Goal: Task Accomplishment & Management: Use online tool/utility

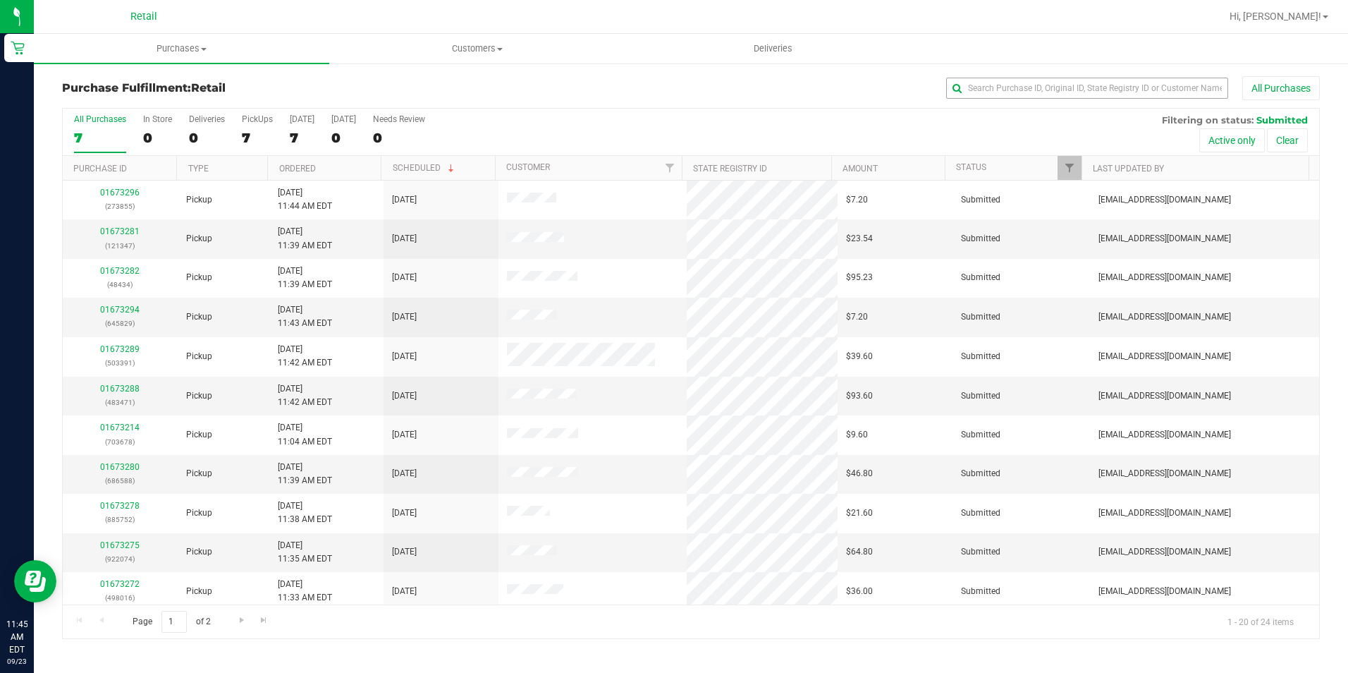
click at [1045, 92] on input "text" at bounding box center [1087, 88] width 282 height 21
type input "434"
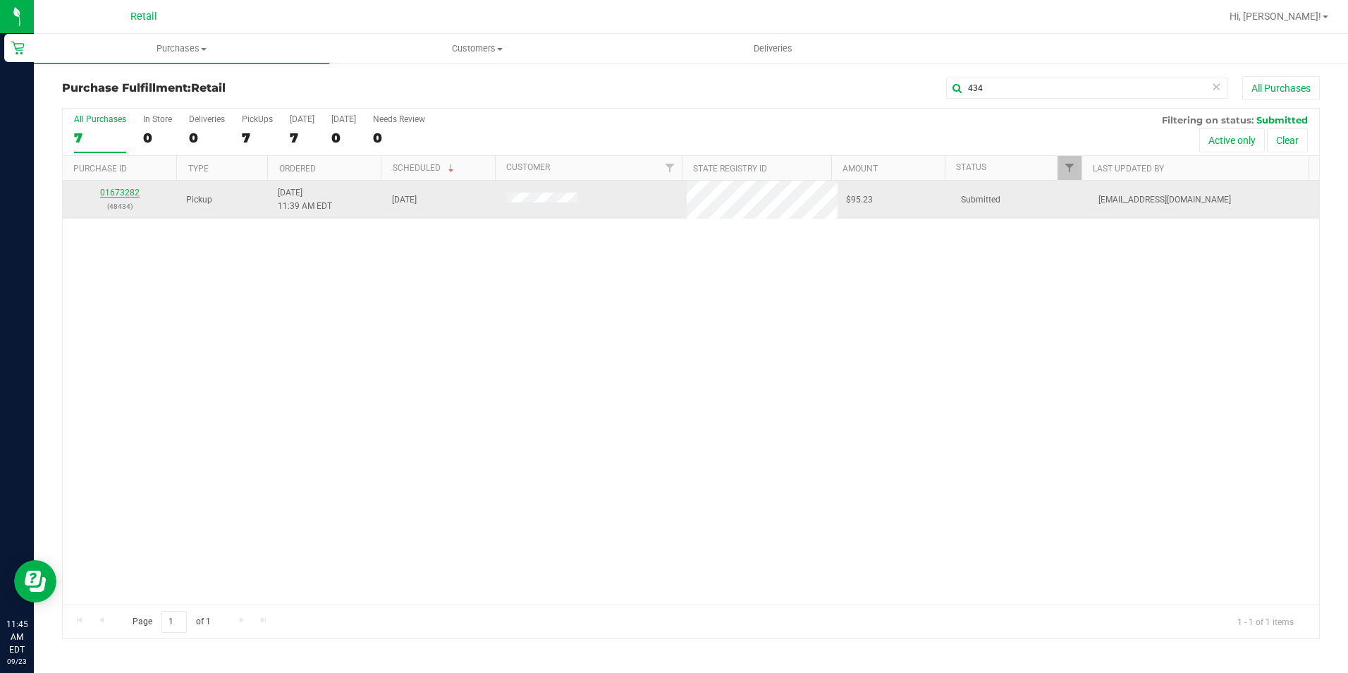
click at [127, 192] on link "01673282" at bounding box center [119, 193] width 39 height 10
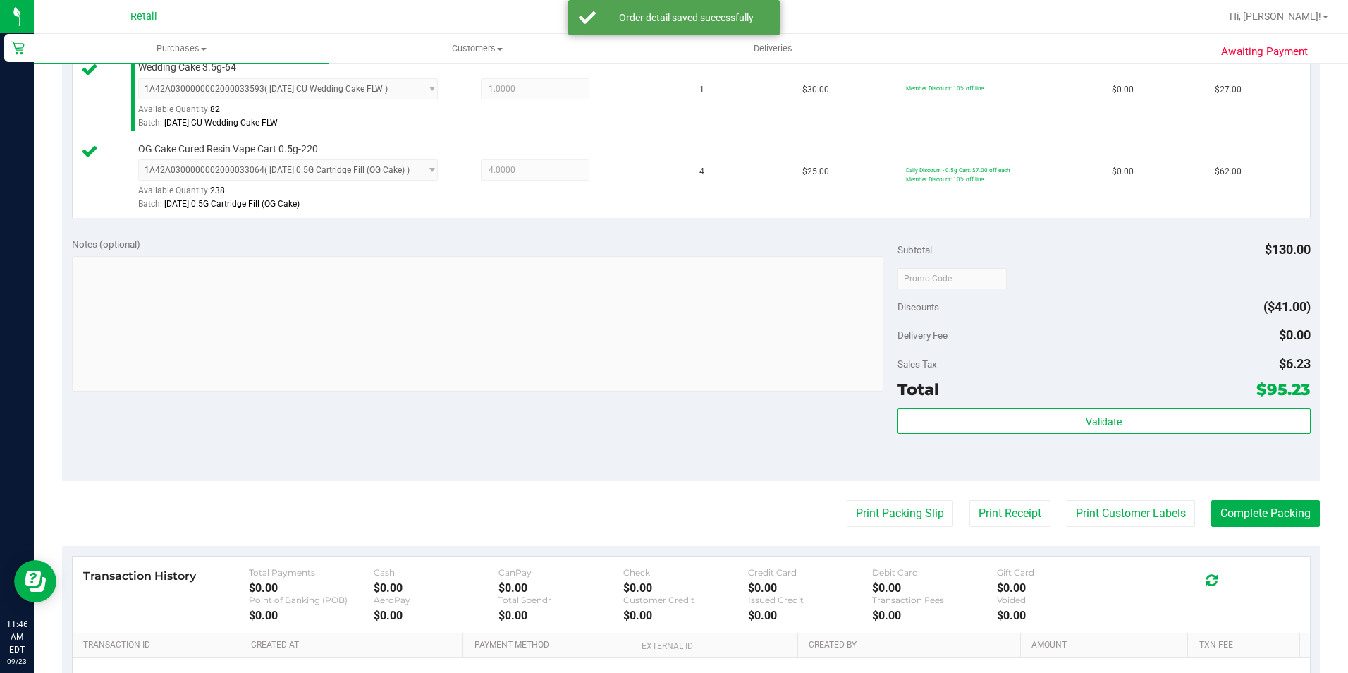
scroll to position [494, 0]
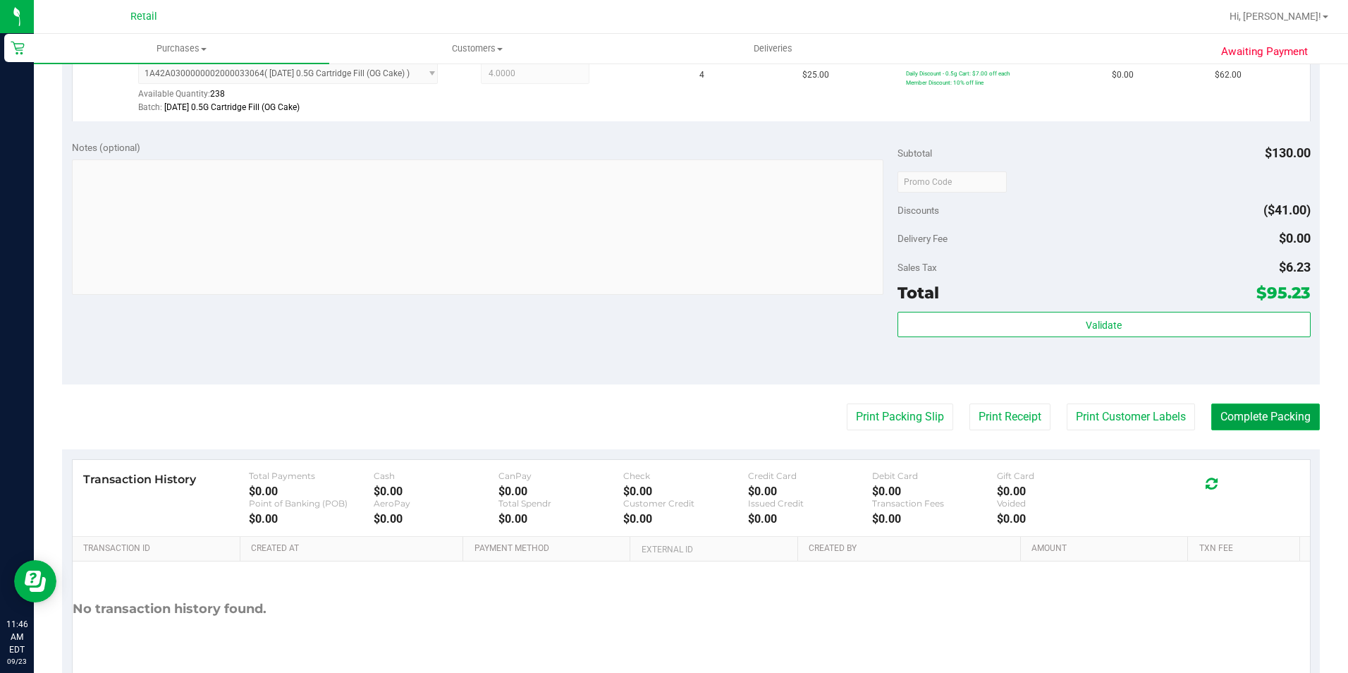
click at [1266, 428] on button "Complete Packing" at bounding box center [1266, 416] width 109 height 27
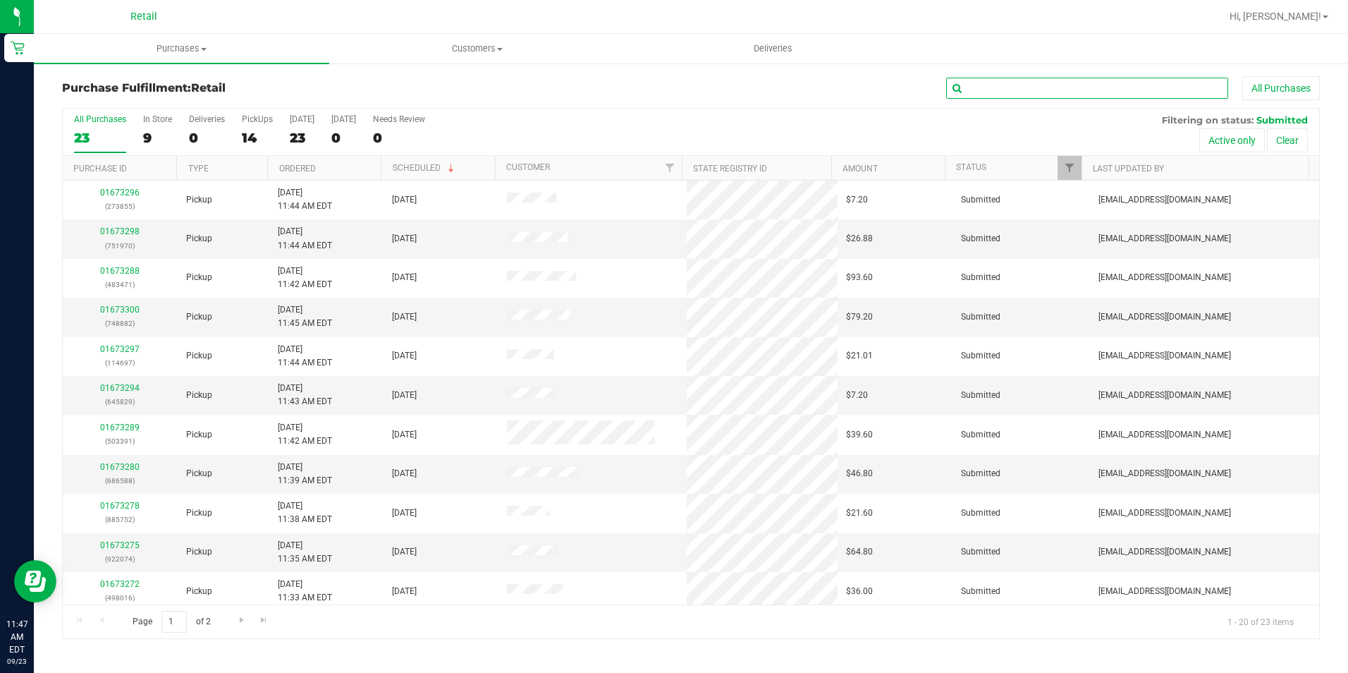
click at [1041, 80] on input "text" at bounding box center [1087, 88] width 282 height 21
type input "074"
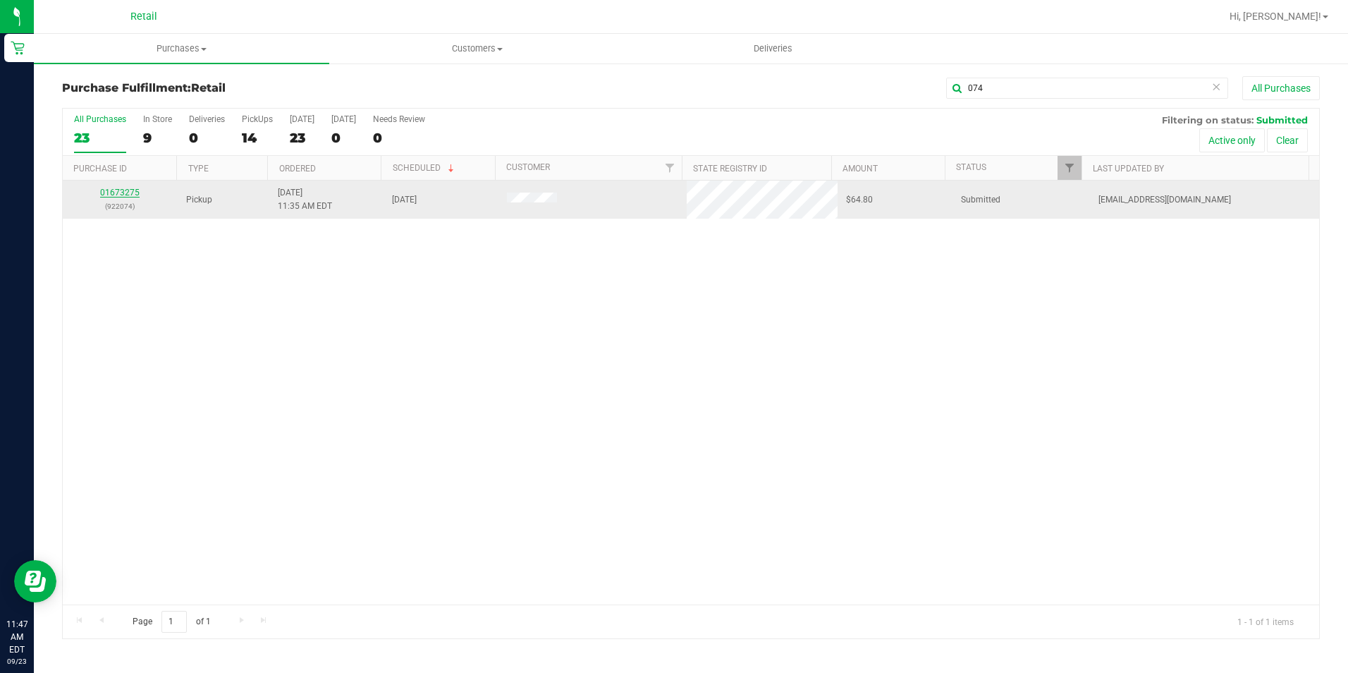
click at [132, 191] on link "01673275" at bounding box center [119, 193] width 39 height 10
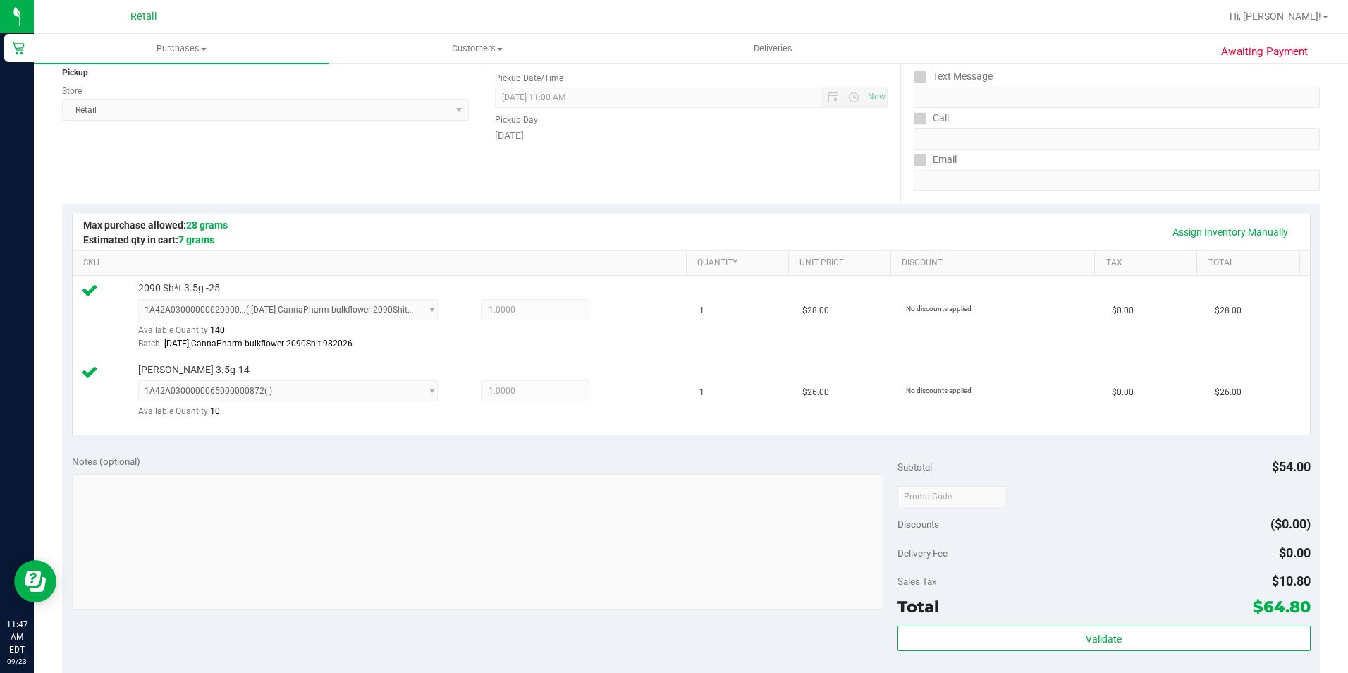
scroll to position [282, 0]
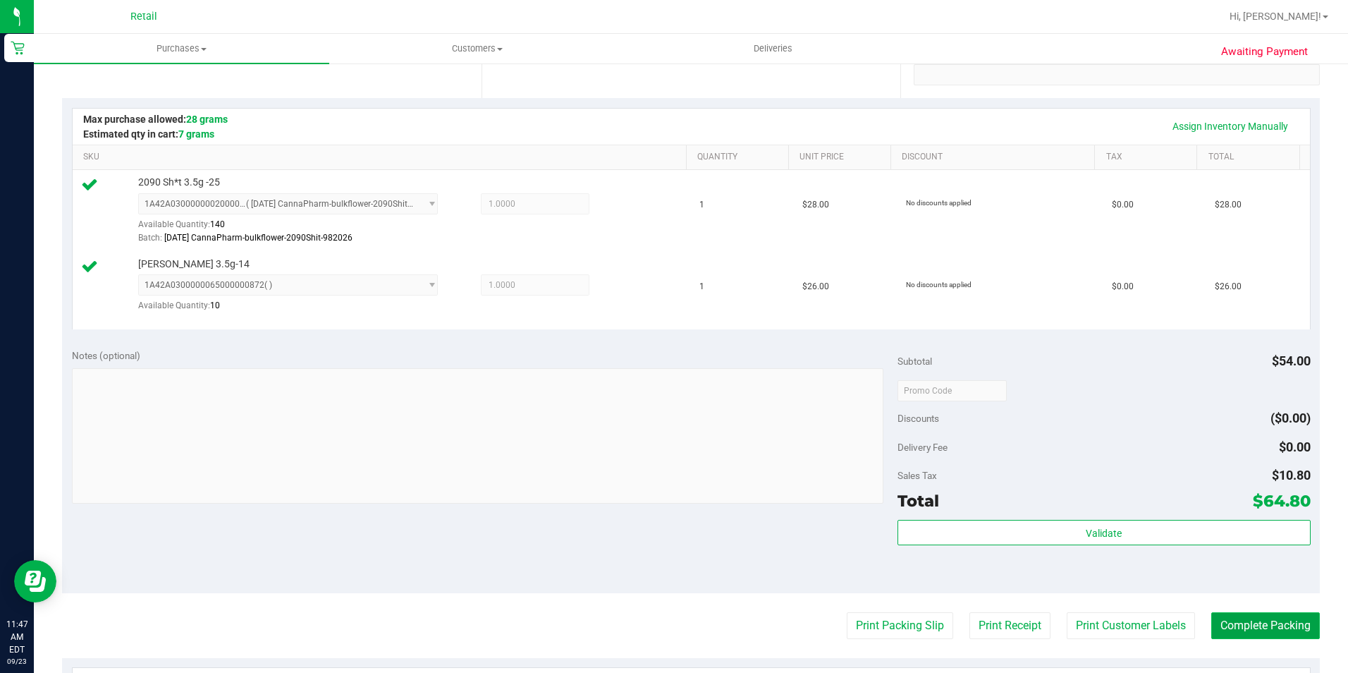
click at [1233, 618] on button "Complete Packing" at bounding box center [1266, 625] width 109 height 27
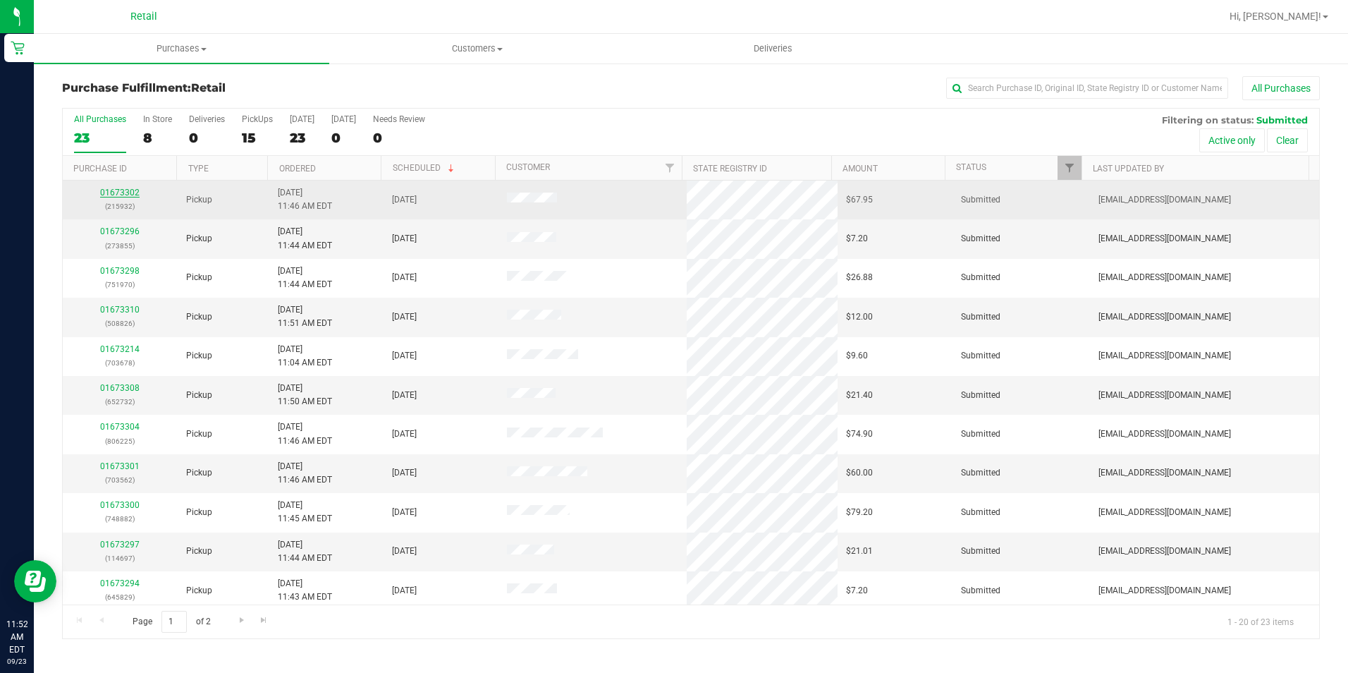
click at [130, 192] on link "01673302" at bounding box center [119, 193] width 39 height 10
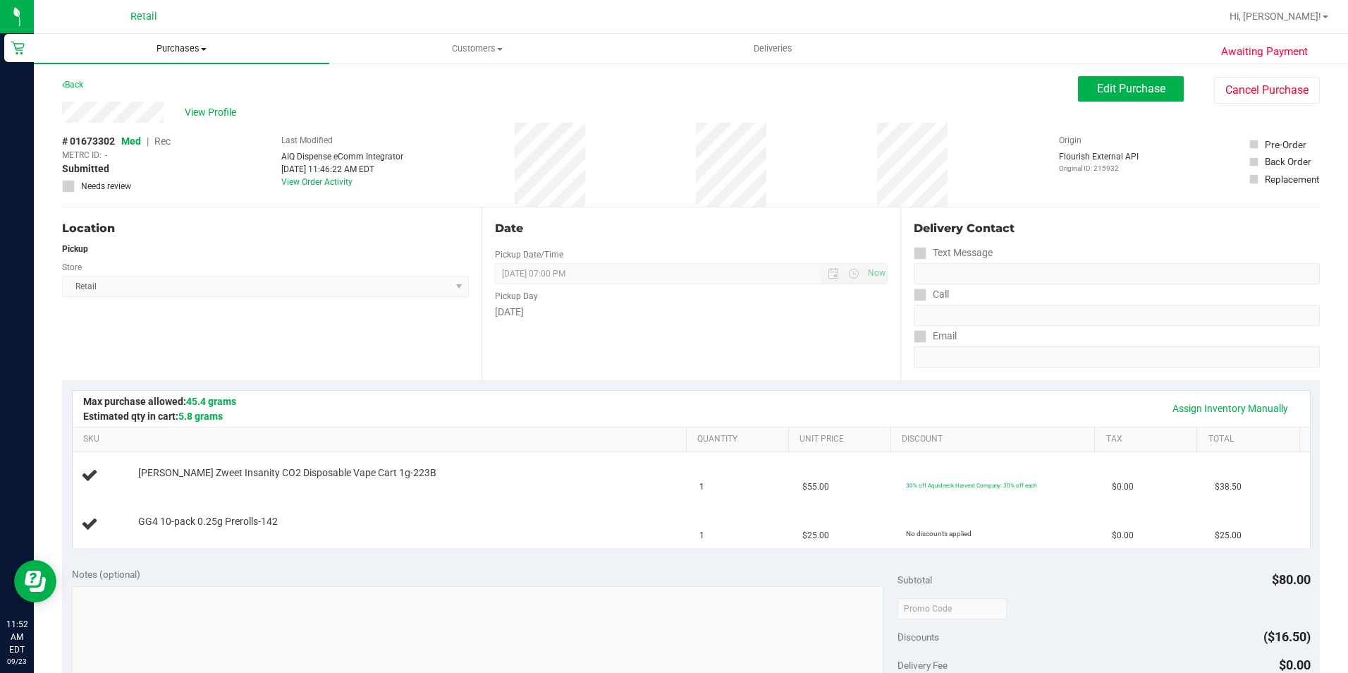
click at [182, 49] on span "Purchases" at bounding box center [181, 48] width 295 height 13
click at [139, 98] on li "Fulfillment" at bounding box center [181, 102] width 295 height 17
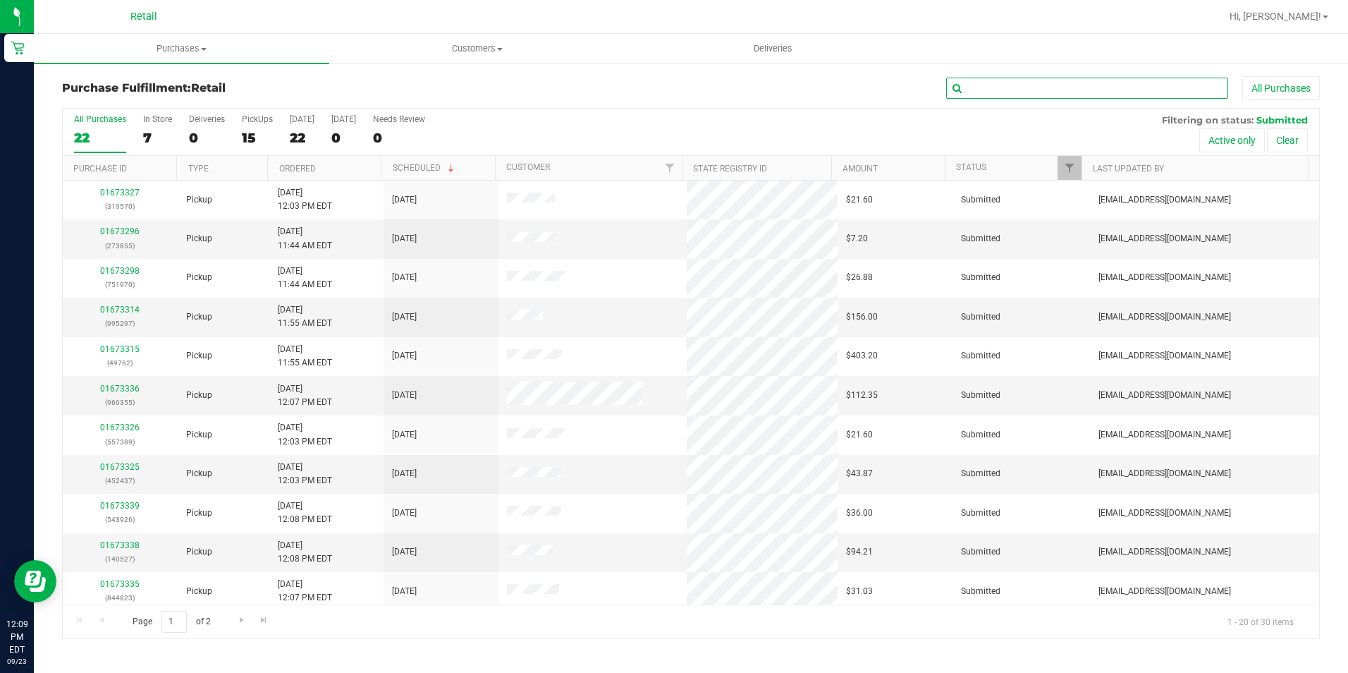
click at [989, 94] on input "text" at bounding box center [1087, 88] width 282 height 21
type input "762"
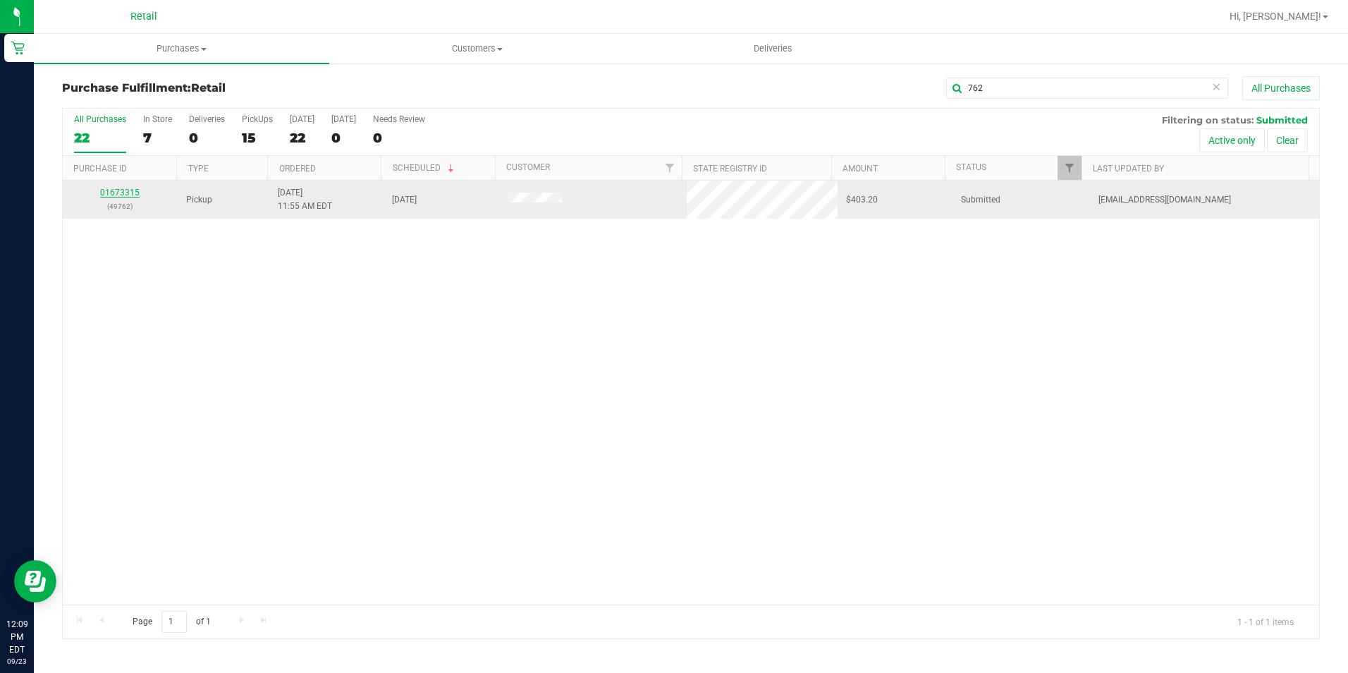
click at [110, 193] on link "01673315" at bounding box center [119, 193] width 39 height 10
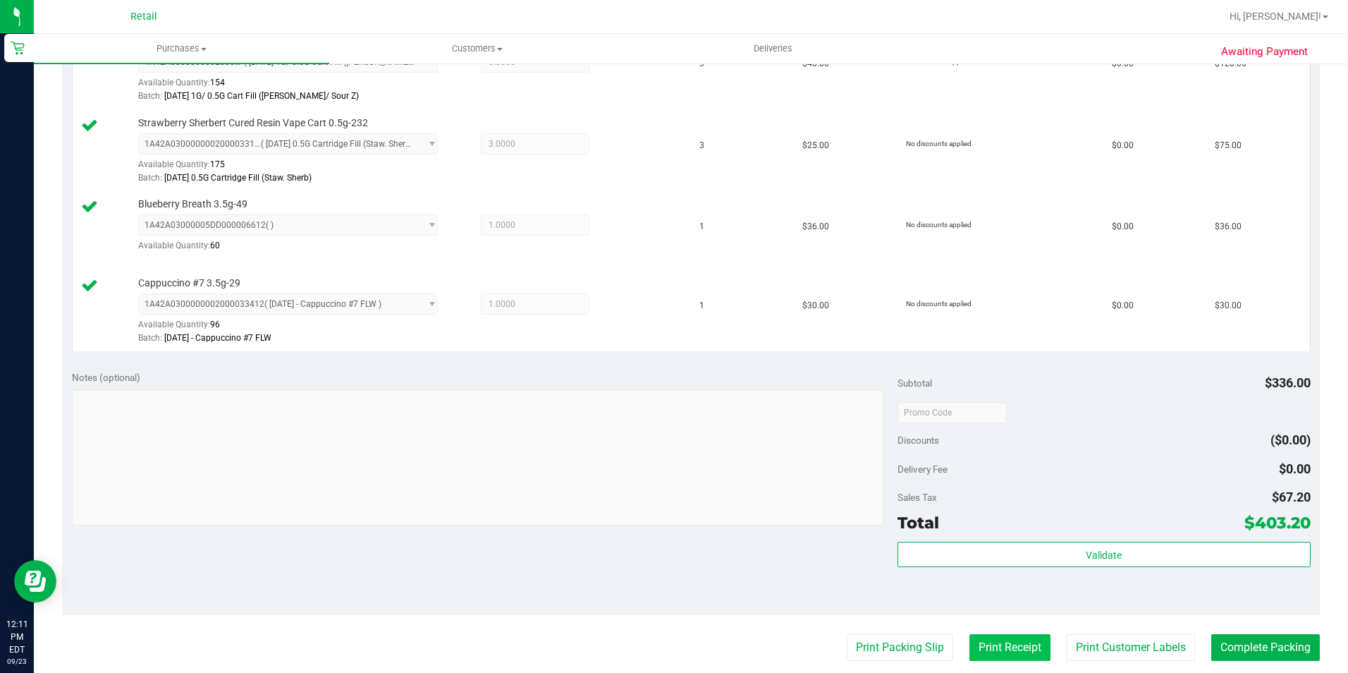
scroll to position [564, 0]
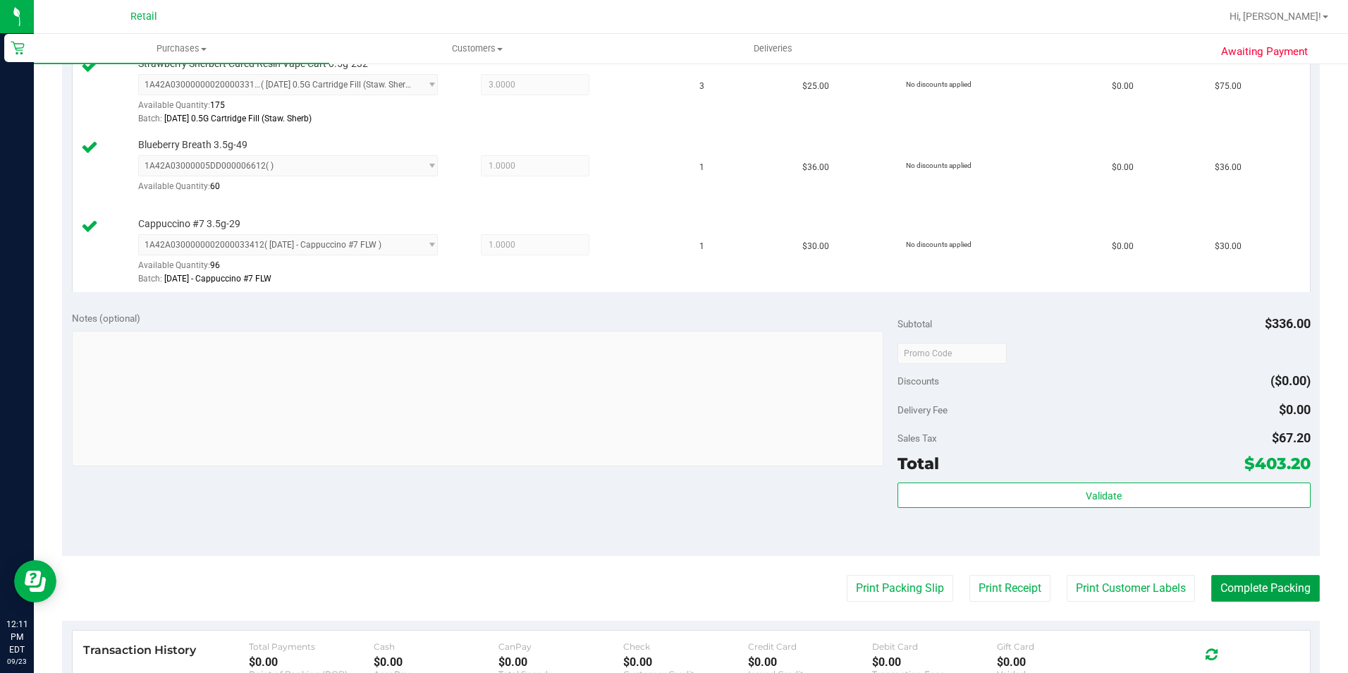
click at [1213, 585] on button "Complete Packing" at bounding box center [1266, 588] width 109 height 27
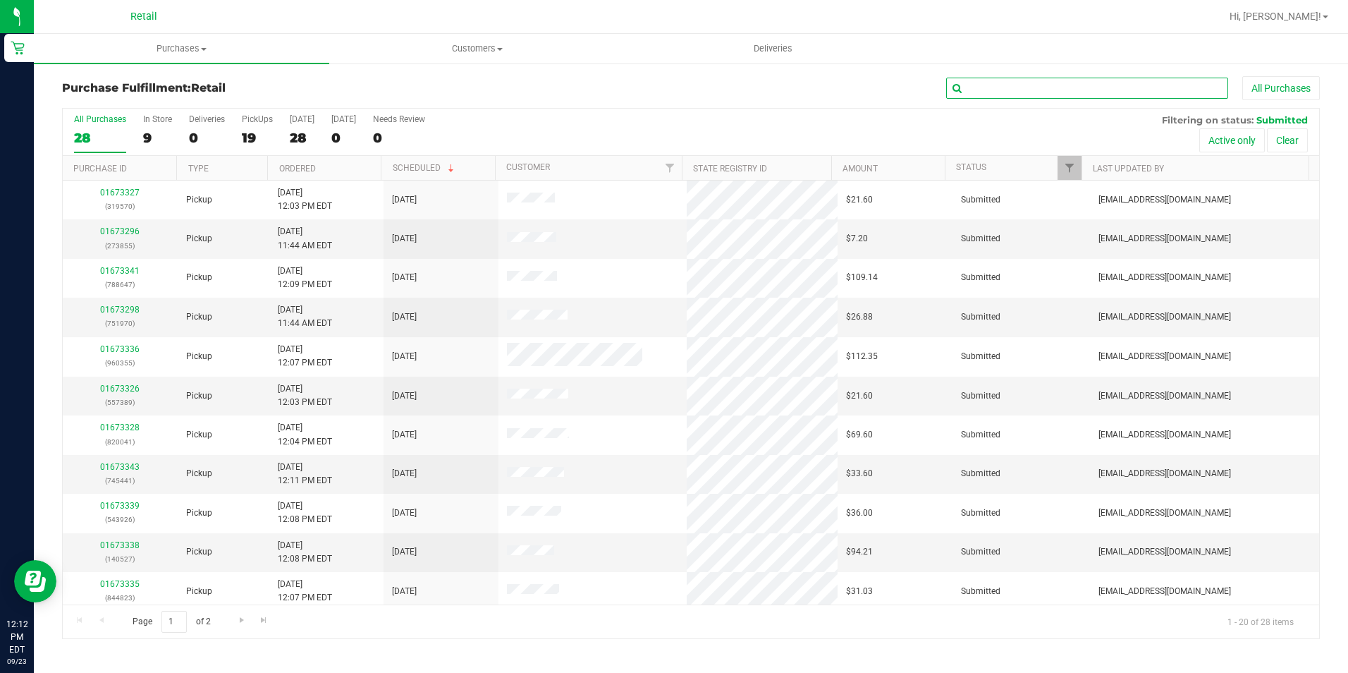
click at [996, 92] on input "text" at bounding box center [1087, 88] width 282 height 21
type input "732"
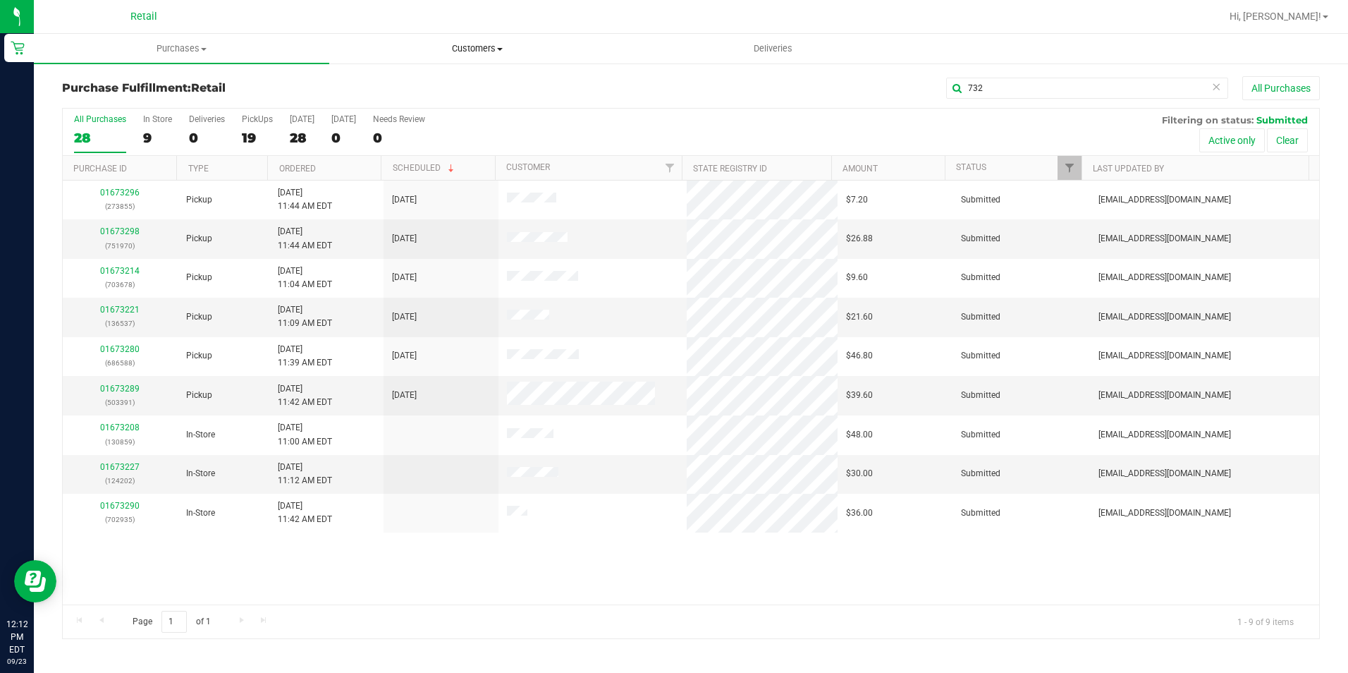
click at [475, 55] on uib-tab-heading "Customers All customers Add a new customer All physicians" at bounding box center [477, 49] width 294 height 28
click at [460, 98] on span "Add a new customer" at bounding box center [395, 102] width 133 height 12
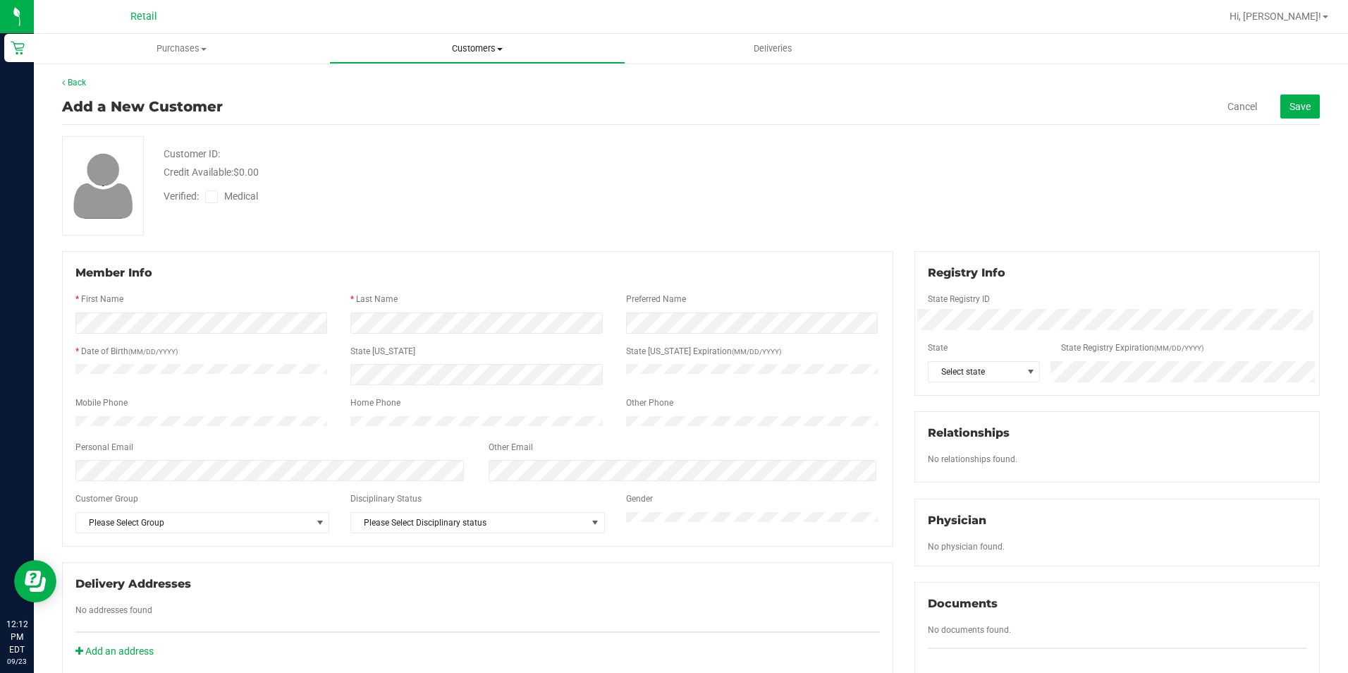
click at [483, 57] on uib-tab-heading "Customers All customers Add a new customer All physicians" at bounding box center [477, 49] width 294 height 28
click at [456, 87] on li "All customers" at bounding box center [476, 85] width 295 height 17
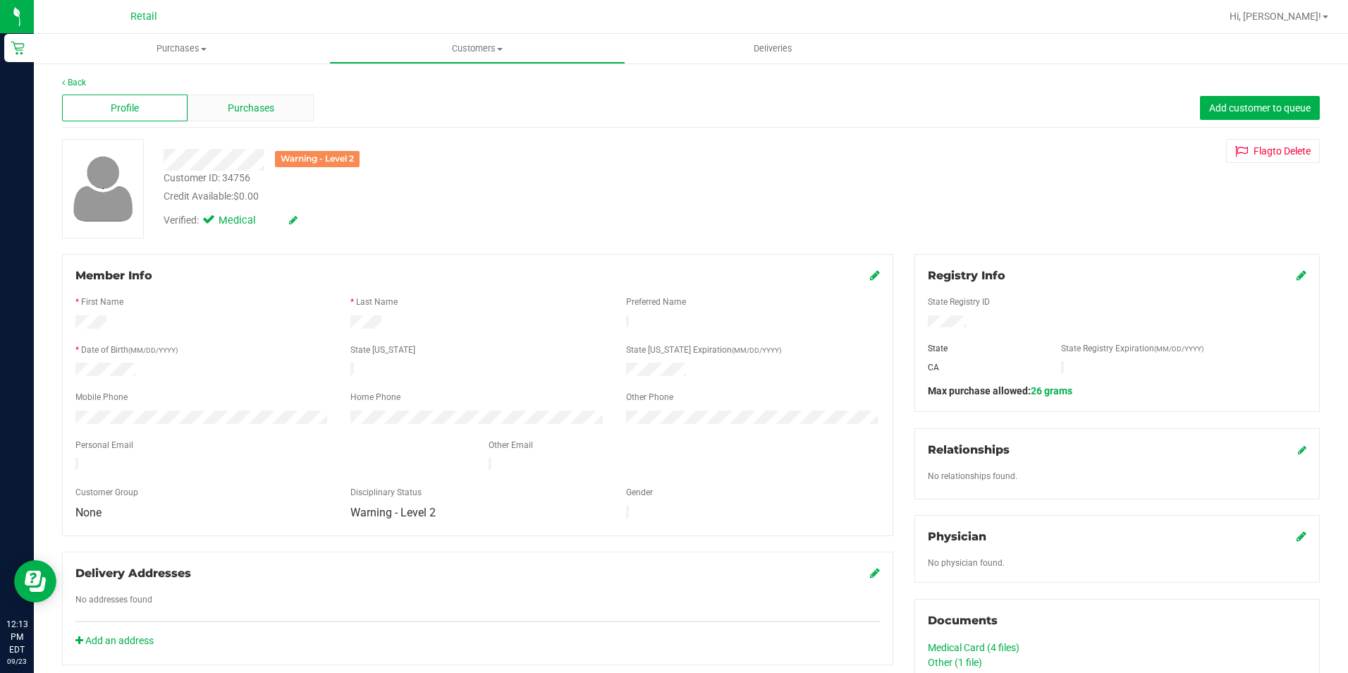
click at [251, 96] on div "Purchases" at bounding box center [251, 108] width 126 height 27
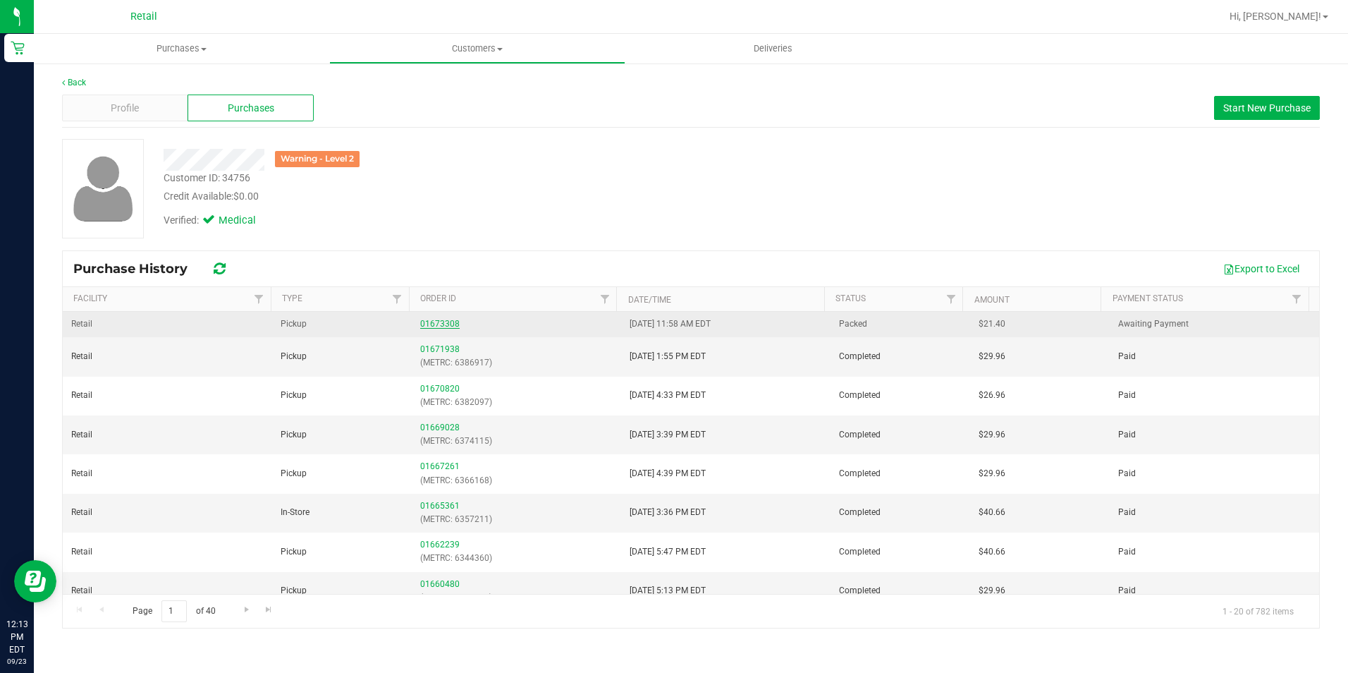
click at [422, 323] on link "01673308" at bounding box center [439, 324] width 39 height 10
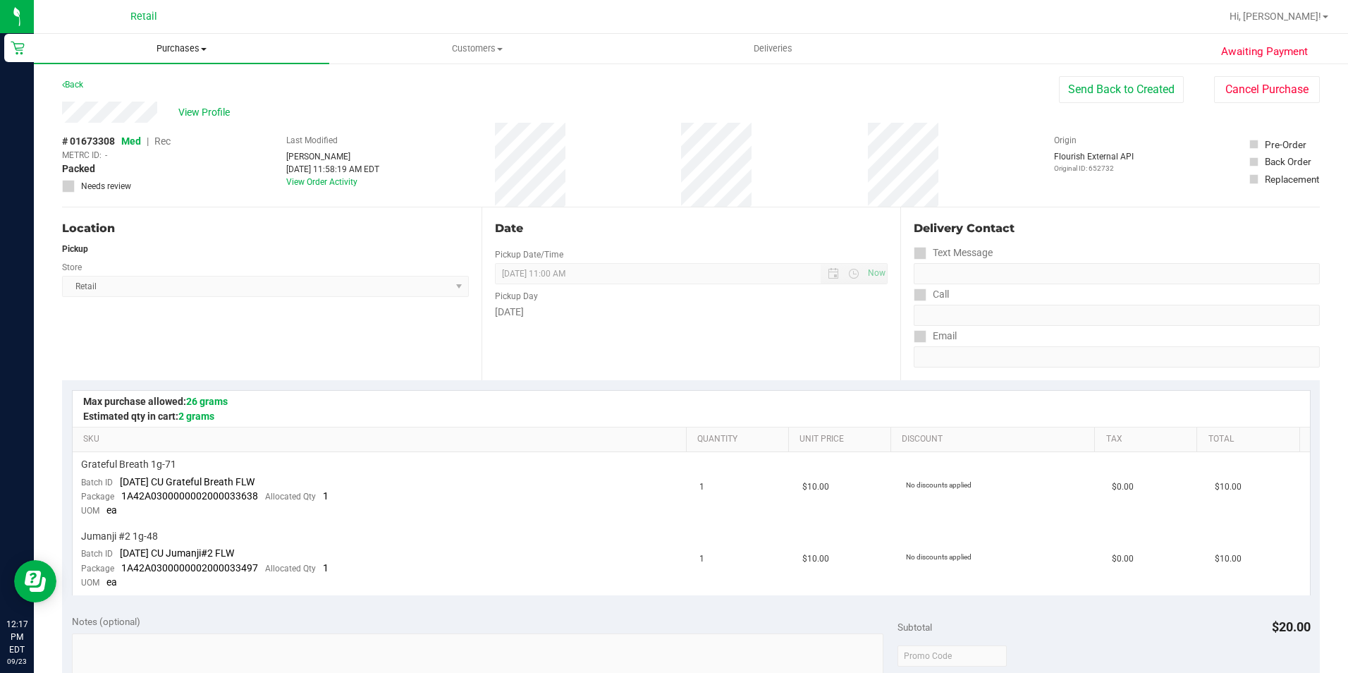
click at [172, 50] on span "Purchases" at bounding box center [181, 48] width 295 height 13
click at [139, 103] on li "Fulfillment" at bounding box center [181, 102] width 295 height 17
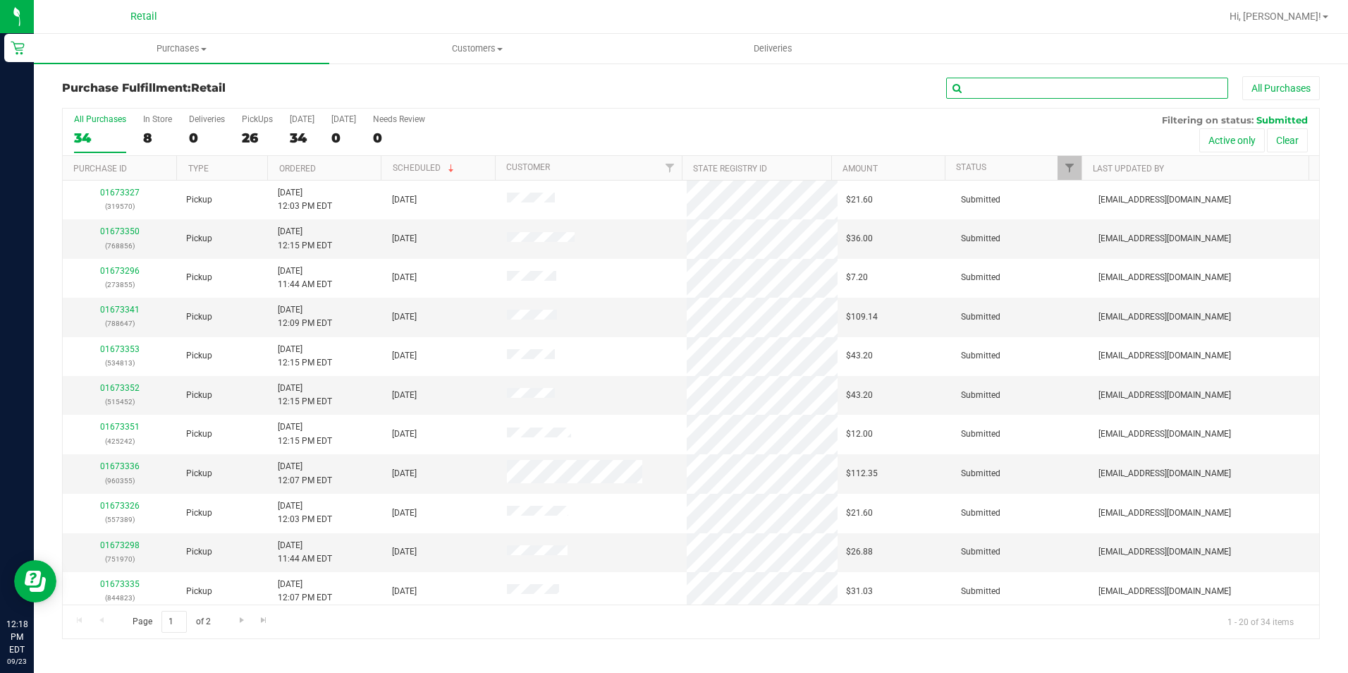
click at [981, 83] on input "text" at bounding box center [1087, 88] width 282 height 21
type input "589"
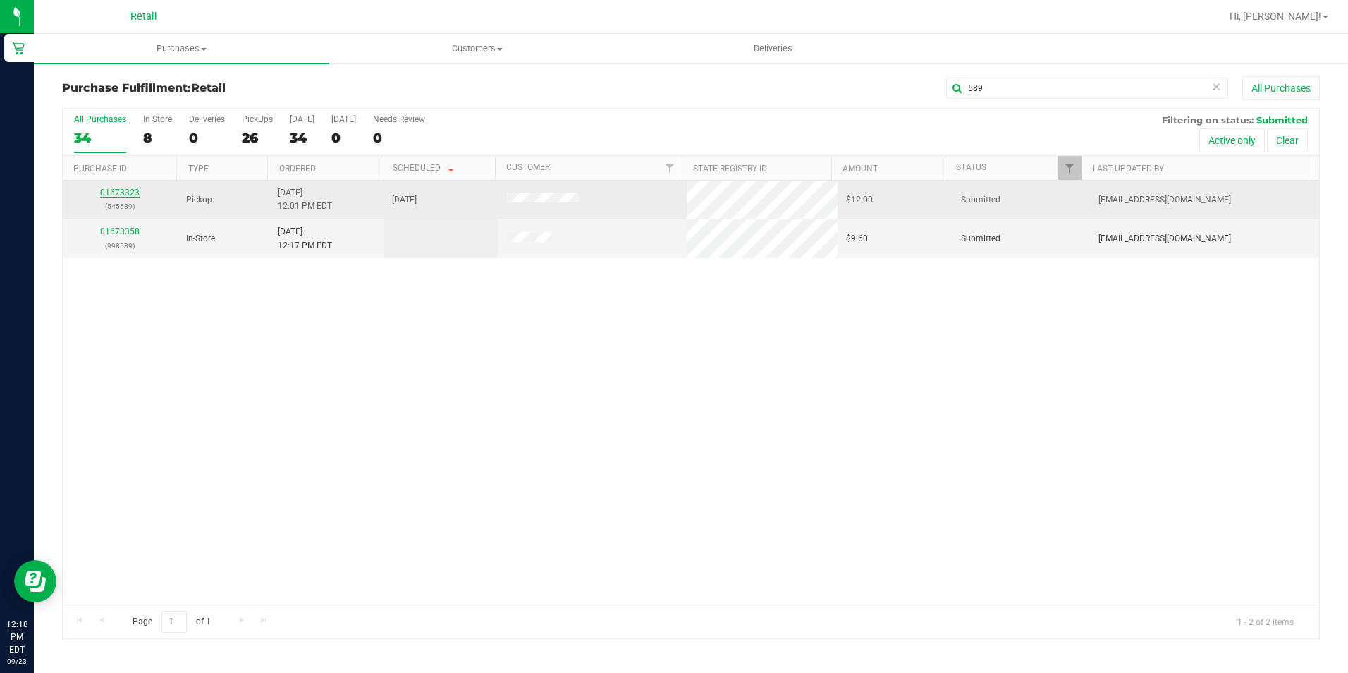
click at [125, 194] on link "01673323" at bounding box center [119, 193] width 39 height 10
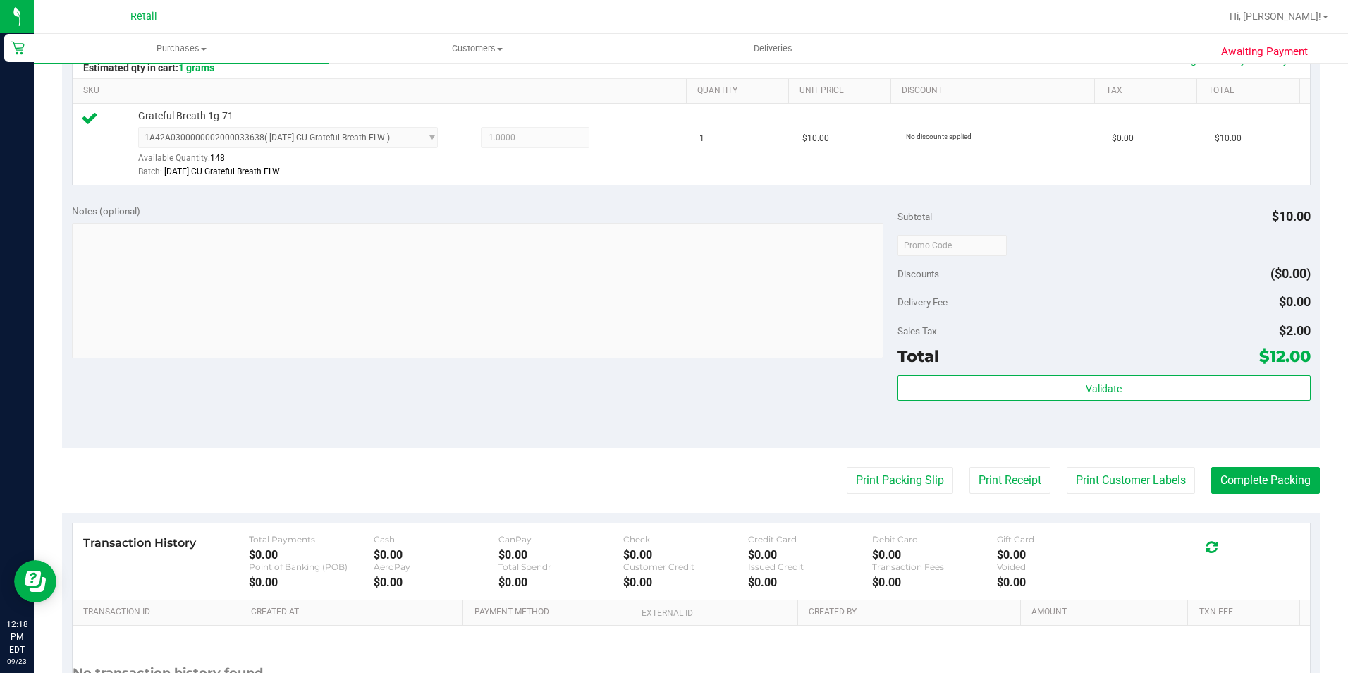
scroll to position [423, 0]
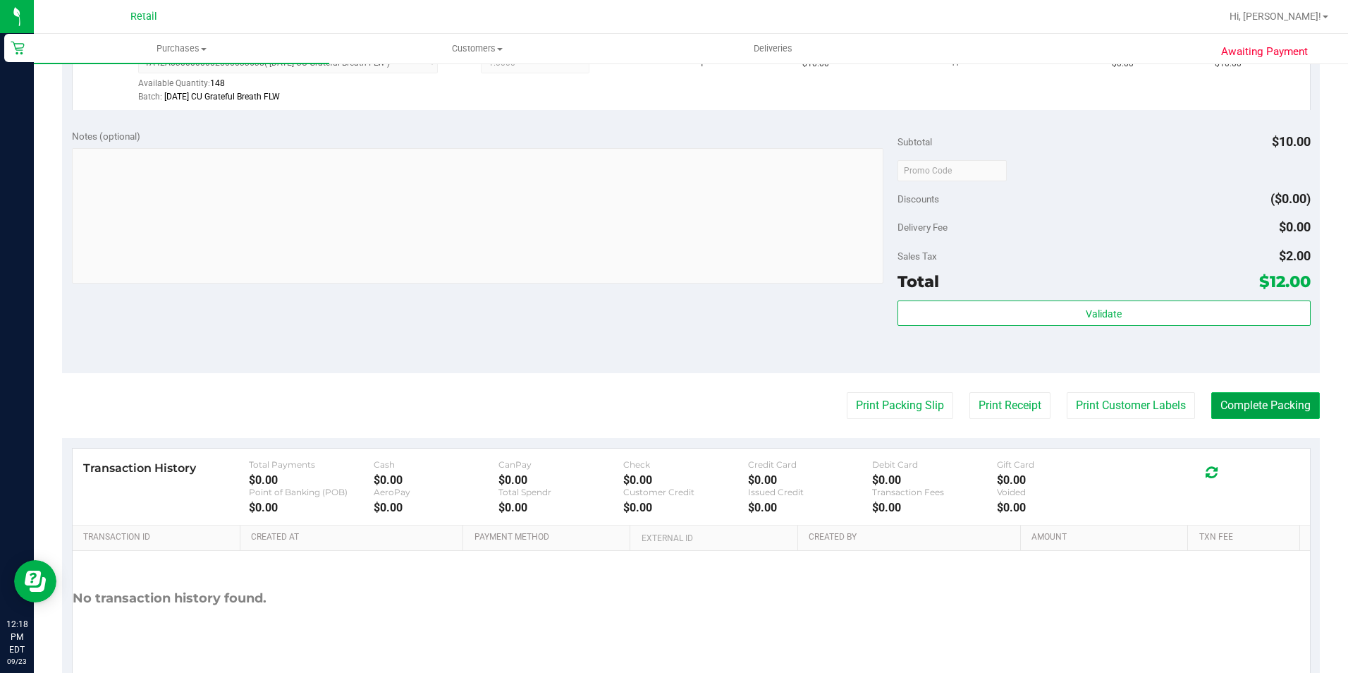
click at [1283, 401] on button "Complete Packing" at bounding box center [1266, 405] width 109 height 27
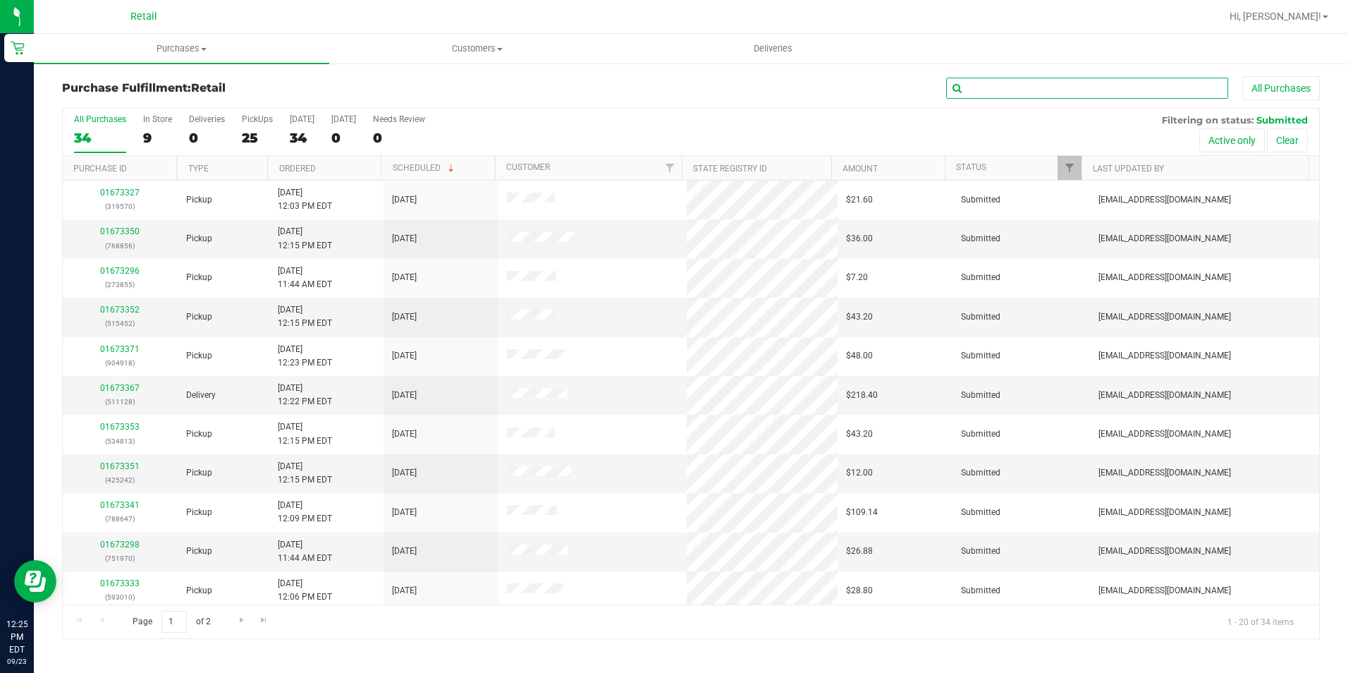
click at [1053, 87] on input "text" at bounding box center [1087, 88] width 282 height 21
type input "647"
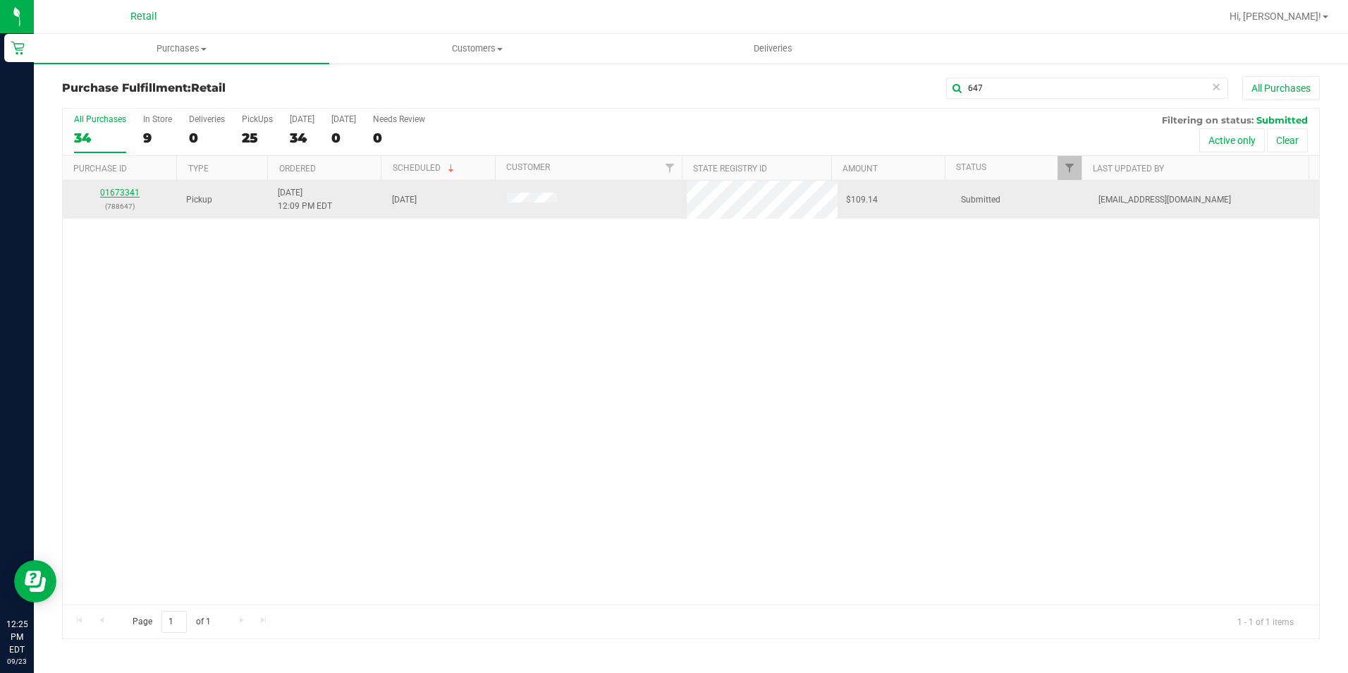
click at [113, 188] on link "01673341" at bounding box center [119, 193] width 39 height 10
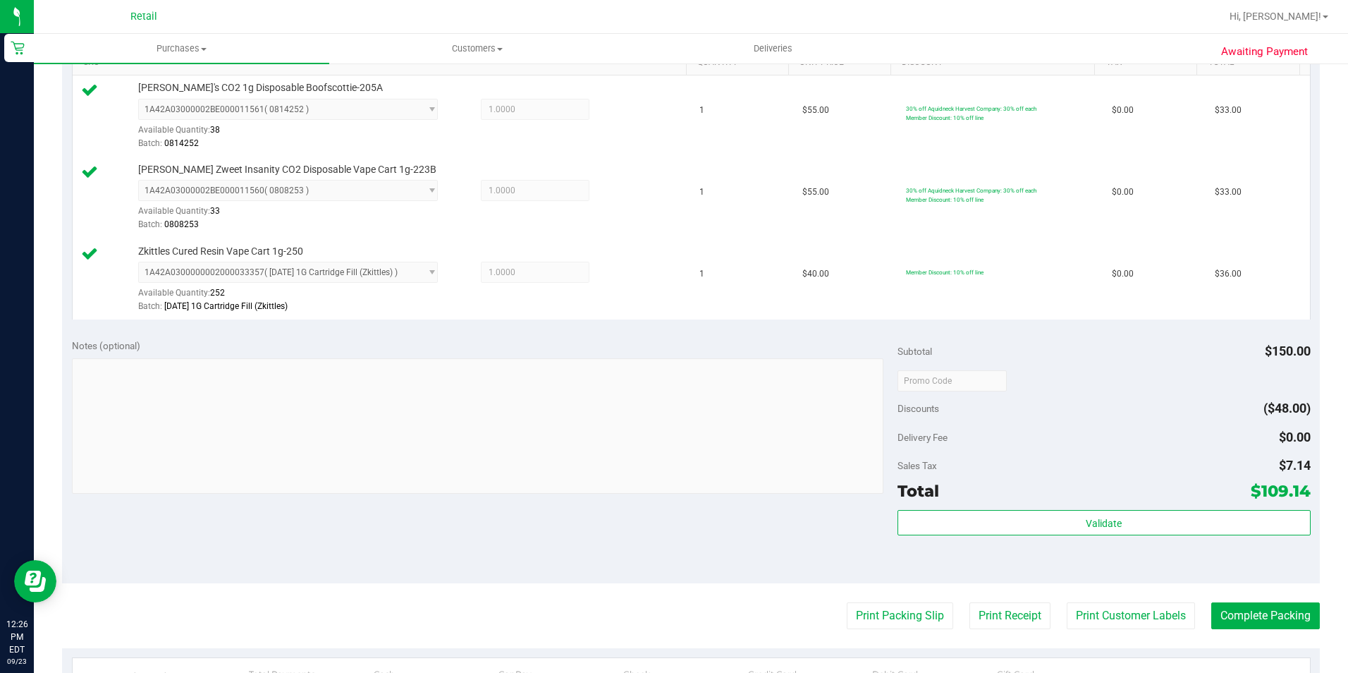
scroll to position [494, 0]
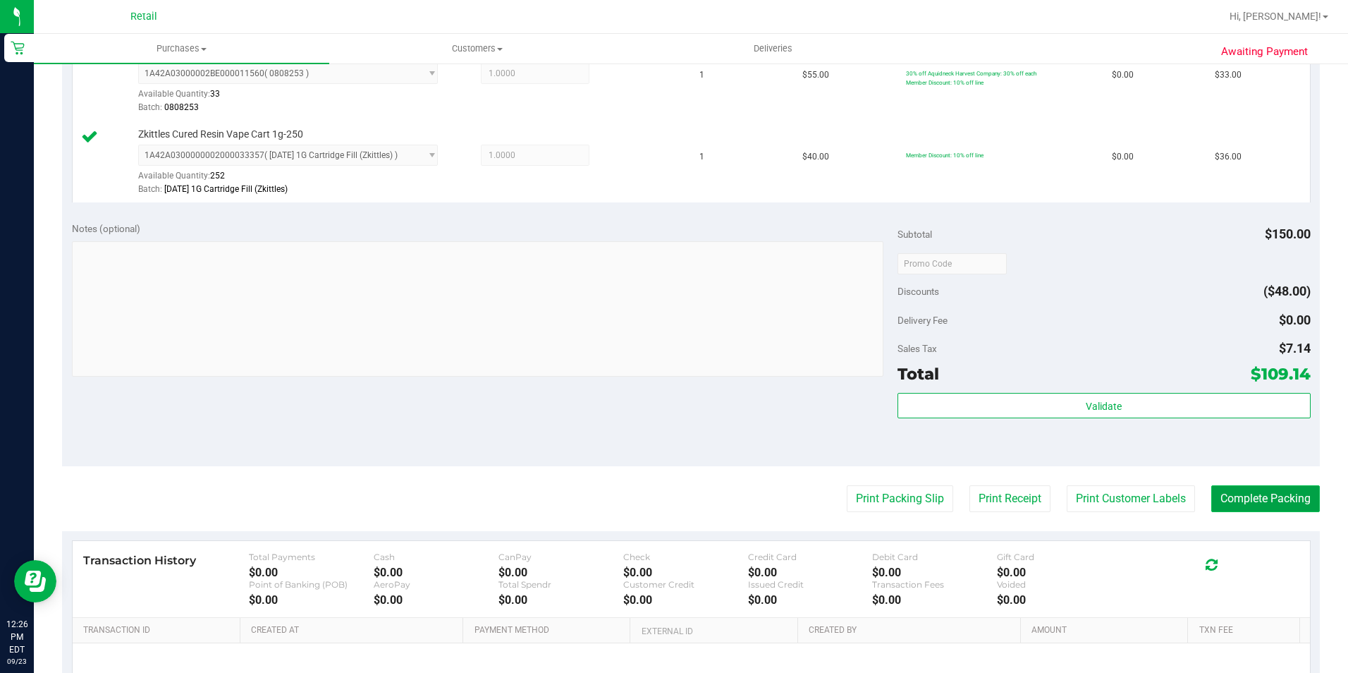
click at [1267, 506] on button "Complete Packing" at bounding box center [1266, 498] width 109 height 27
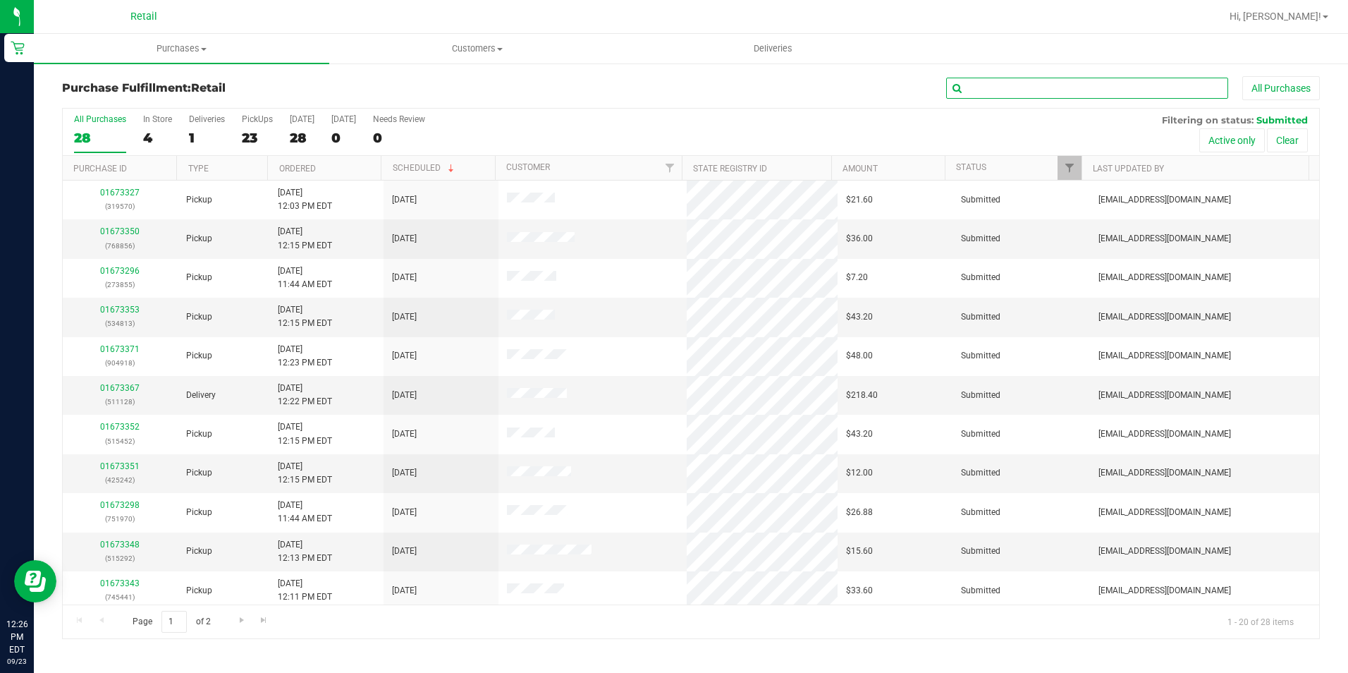
click at [1030, 92] on input "text" at bounding box center [1087, 88] width 282 height 21
type input "598"
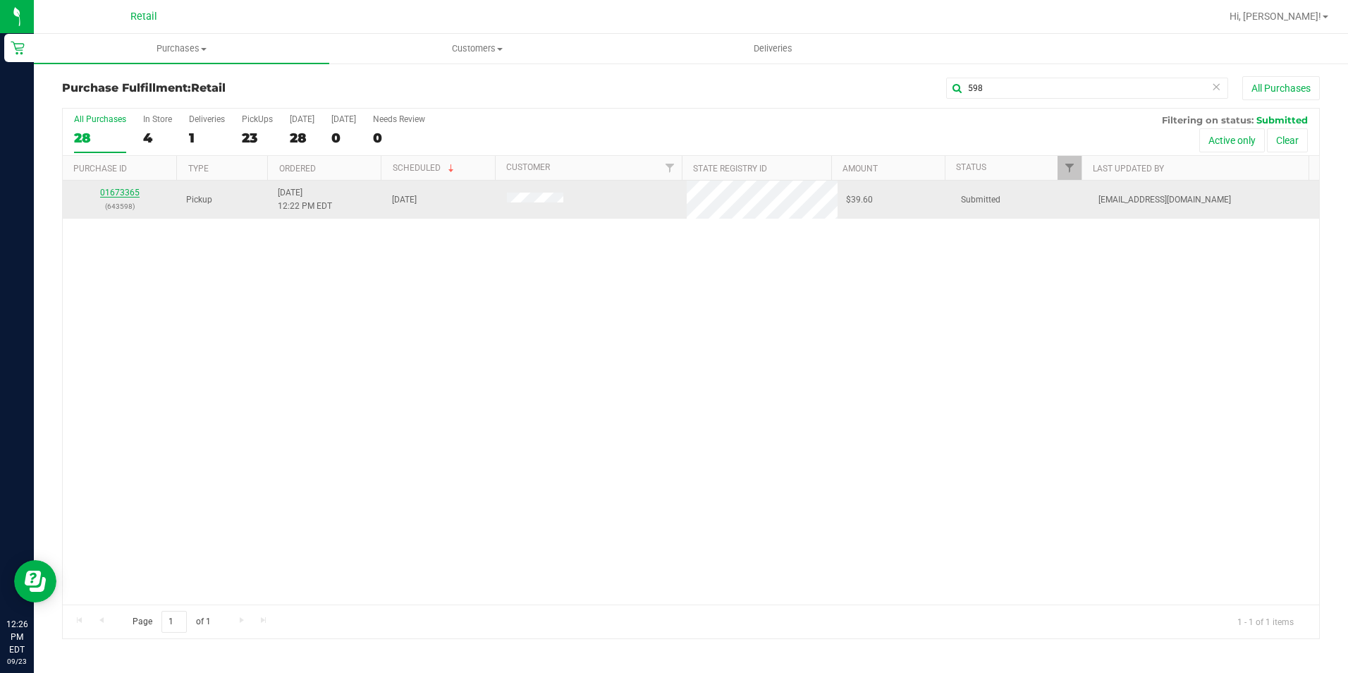
click at [125, 189] on link "01673365" at bounding box center [119, 193] width 39 height 10
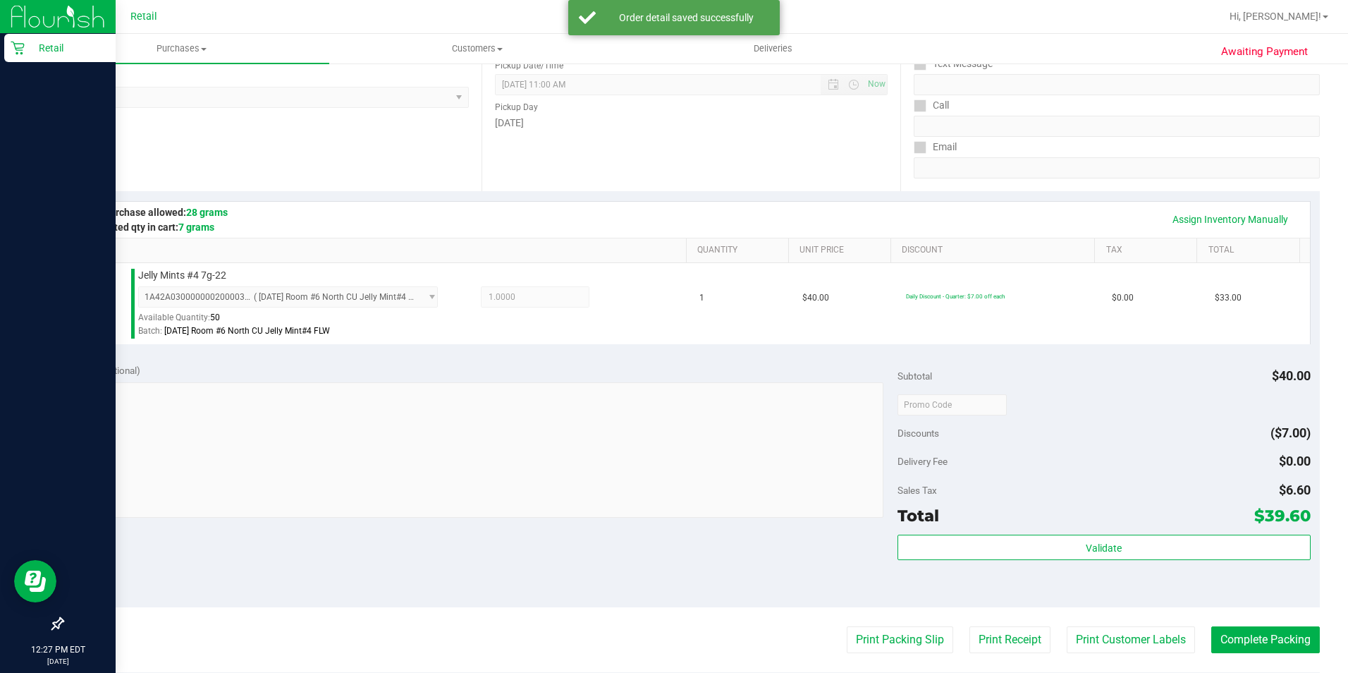
scroll to position [282, 0]
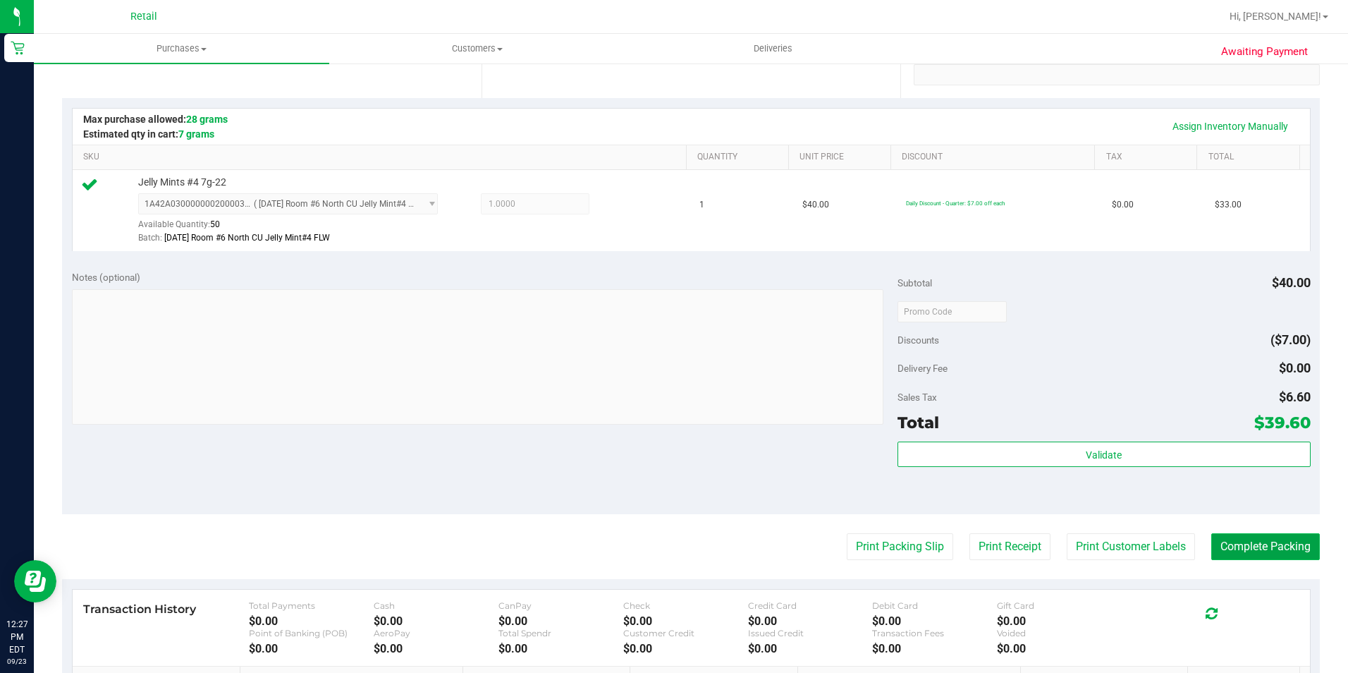
click at [1238, 544] on button "Complete Packing" at bounding box center [1266, 546] width 109 height 27
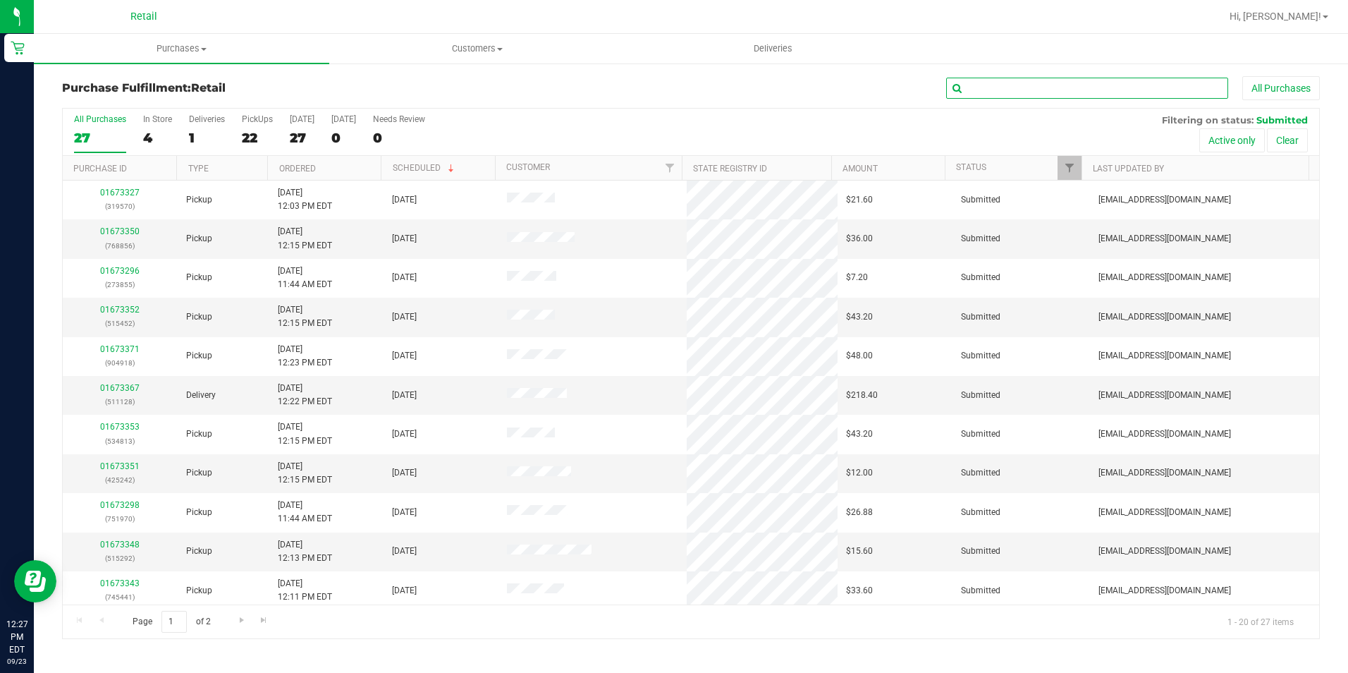
click at [965, 89] on input "text" at bounding box center [1087, 88] width 282 height 21
type input "242"
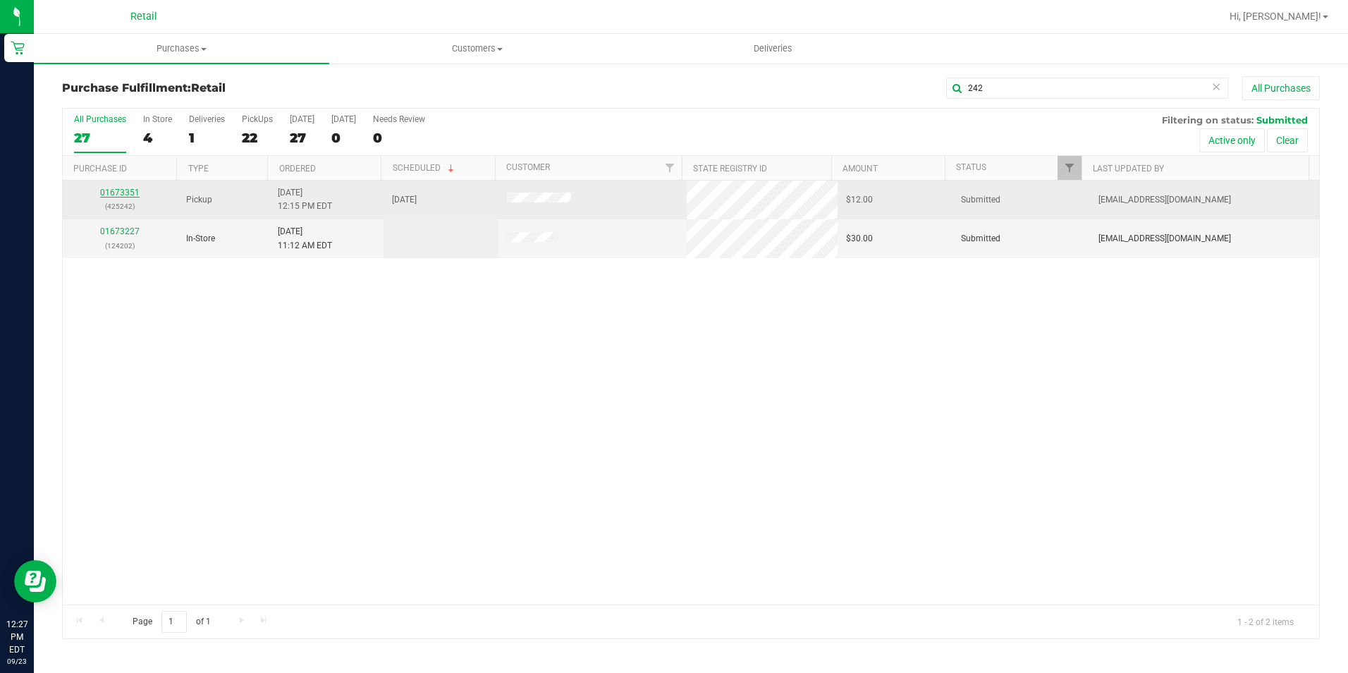
click at [131, 189] on link "01673351" at bounding box center [119, 193] width 39 height 10
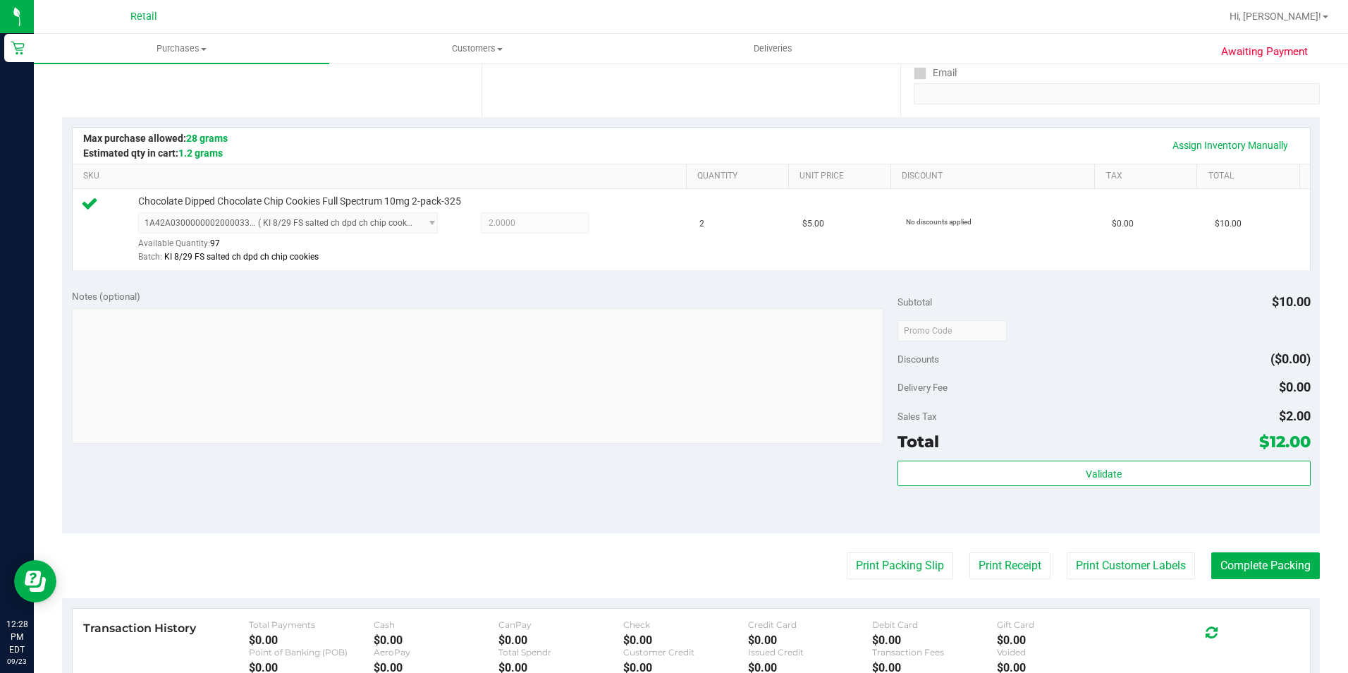
scroll to position [282, 0]
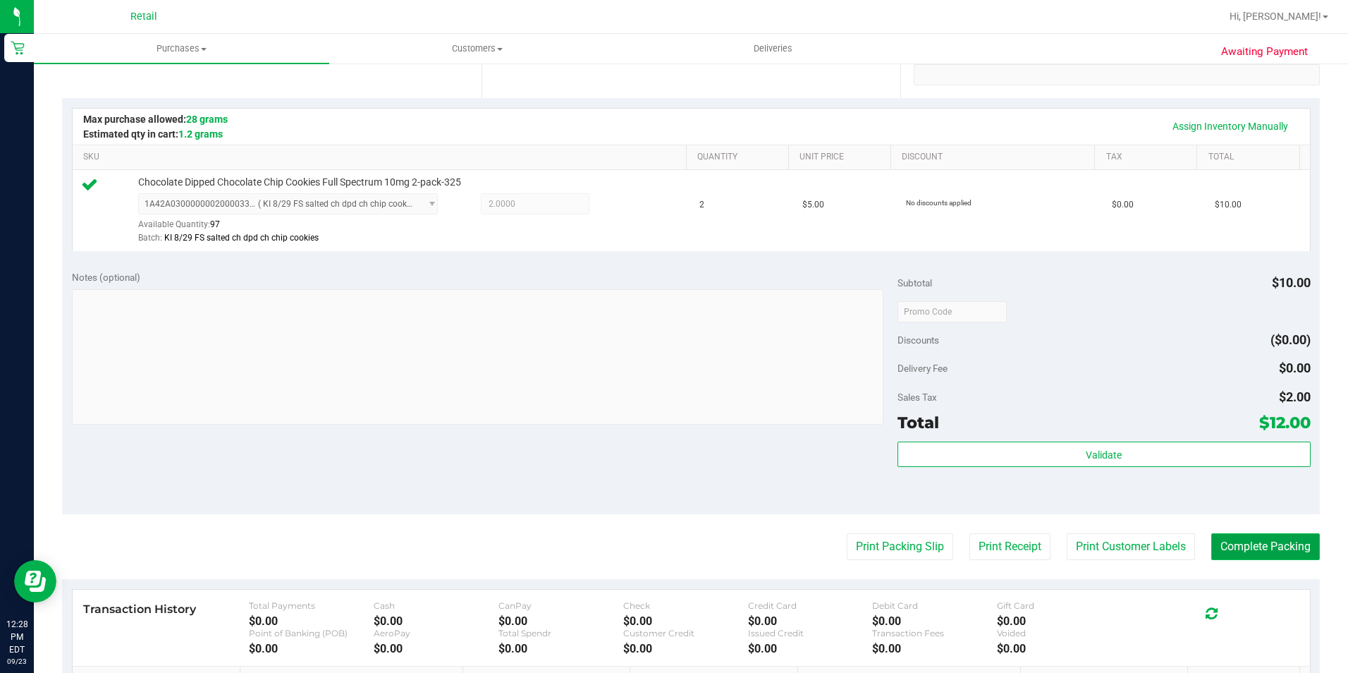
click at [1212, 543] on button "Complete Packing" at bounding box center [1266, 546] width 109 height 27
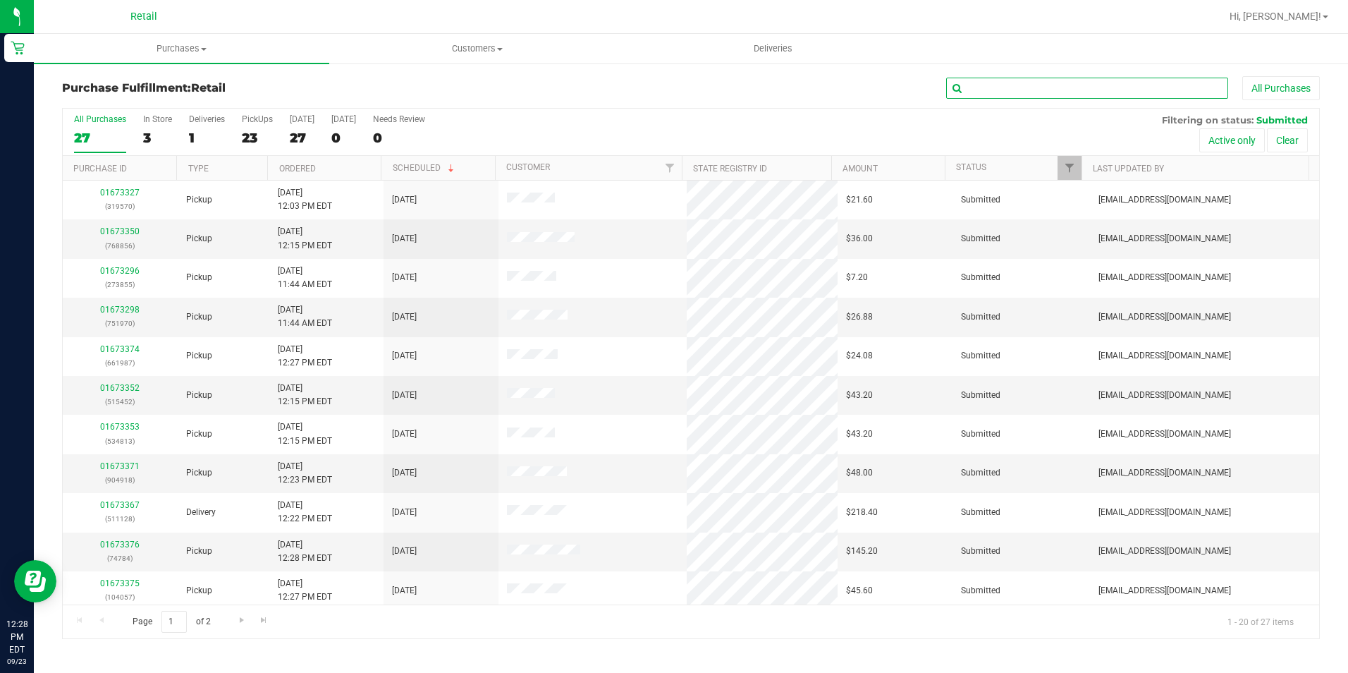
click at [1065, 98] on input "text" at bounding box center [1087, 88] width 282 height 21
type input "036"
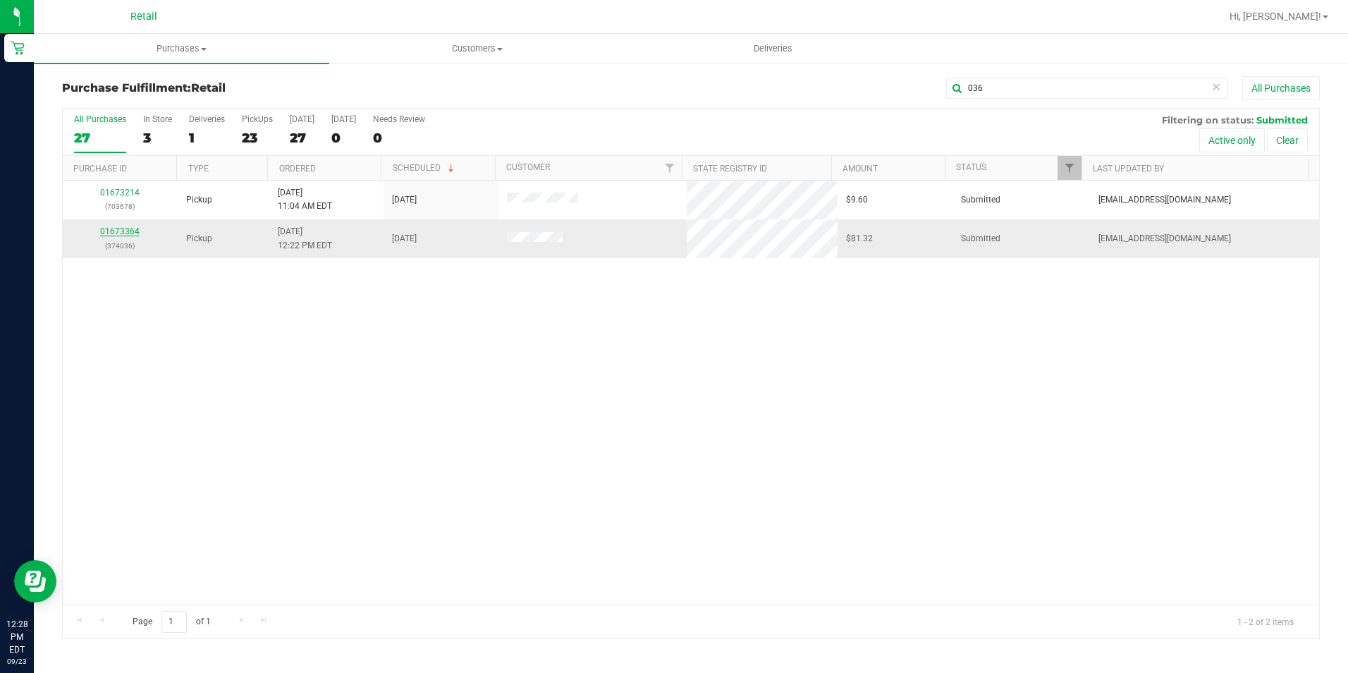
click at [128, 236] on link "01673364" at bounding box center [119, 231] width 39 height 10
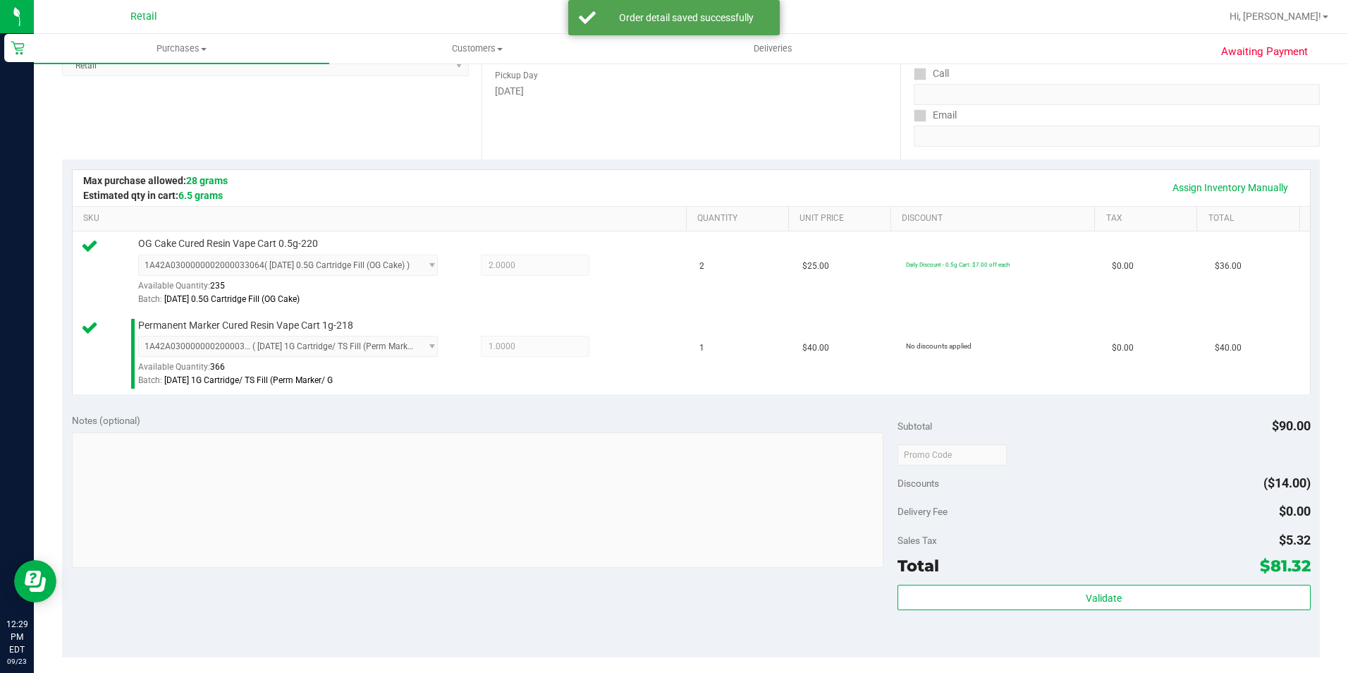
scroll to position [353, 0]
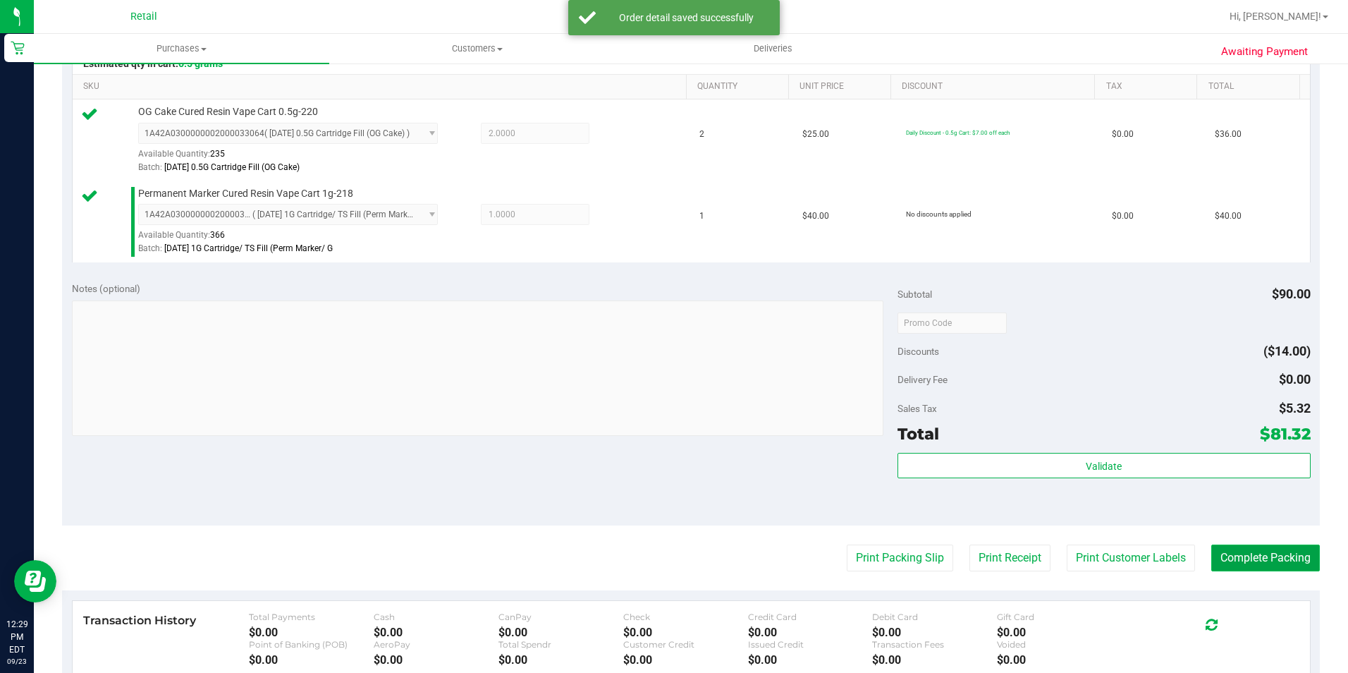
click at [1266, 562] on button "Complete Packing" at bounding box center [1266, 557] width 109 height 27
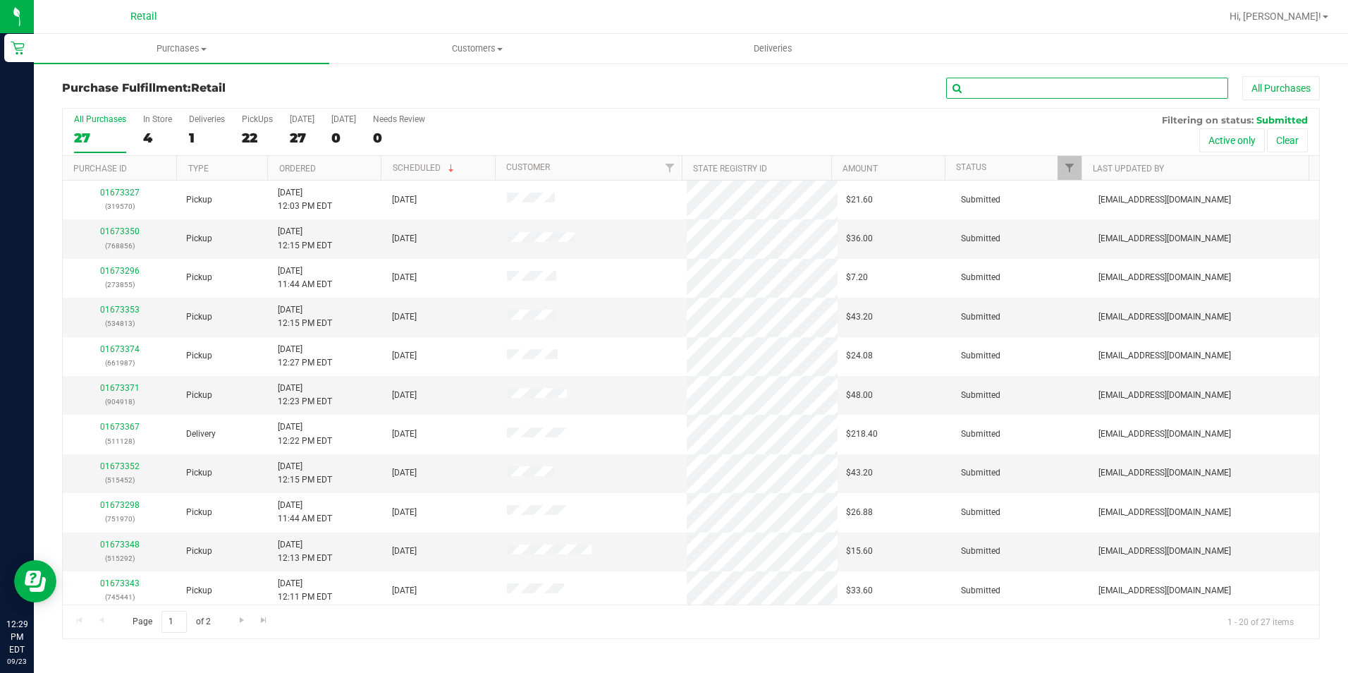
click at [986, 84] on input "text" at bounding box center [1087, 88] width 282 height 21
type input "292"
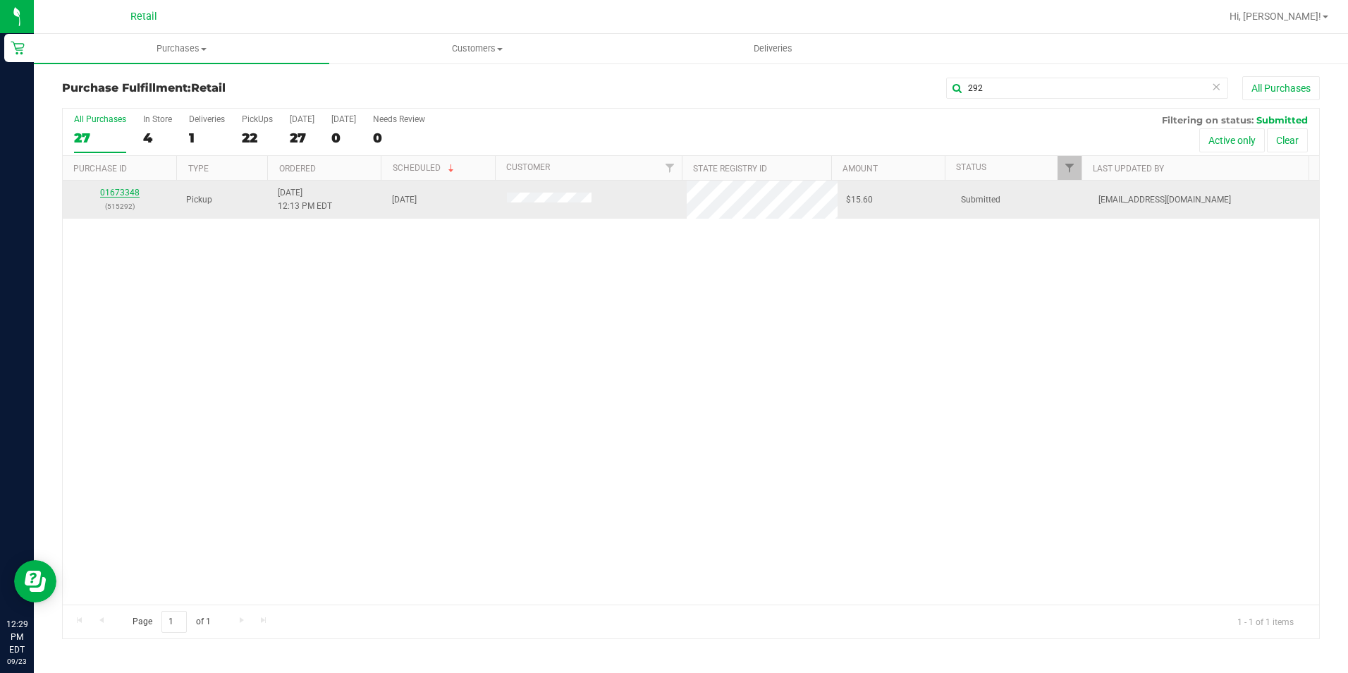
click at [121, 197] on link "01673348" at bounding box center [119, 193] width 39 height 10
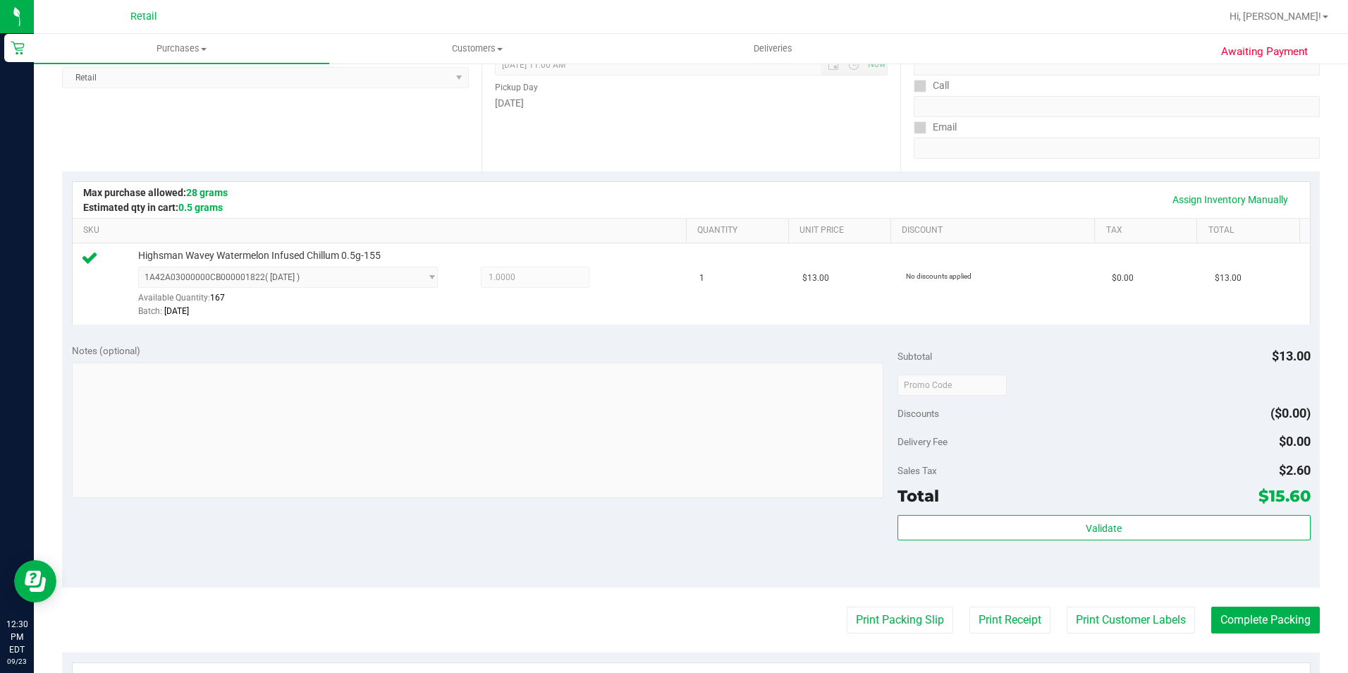
scroll to position [353, 0]
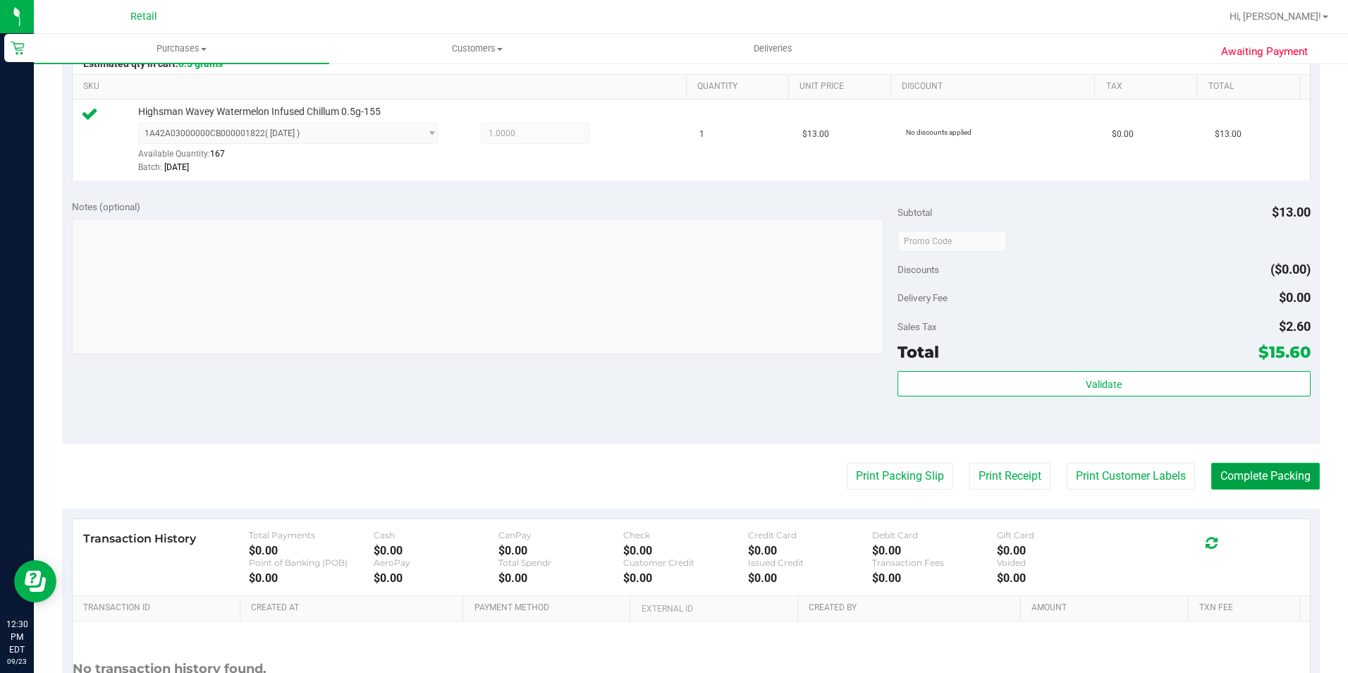
click at [1247, 467] on button "Complete Packing" at bounding box center [1266, 476] width 109 height 27
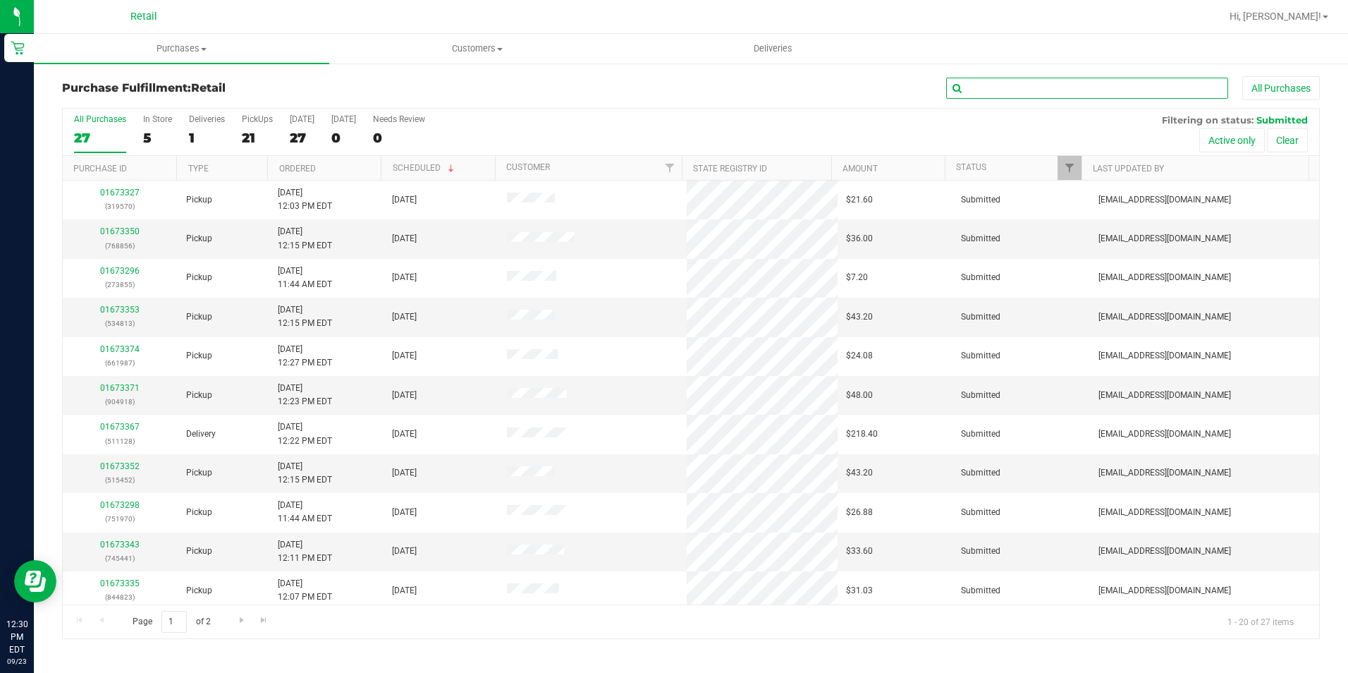
click at [1067, 95] on input "text" at bounding box center [1087, 88] width 282 height 21
type input "292"
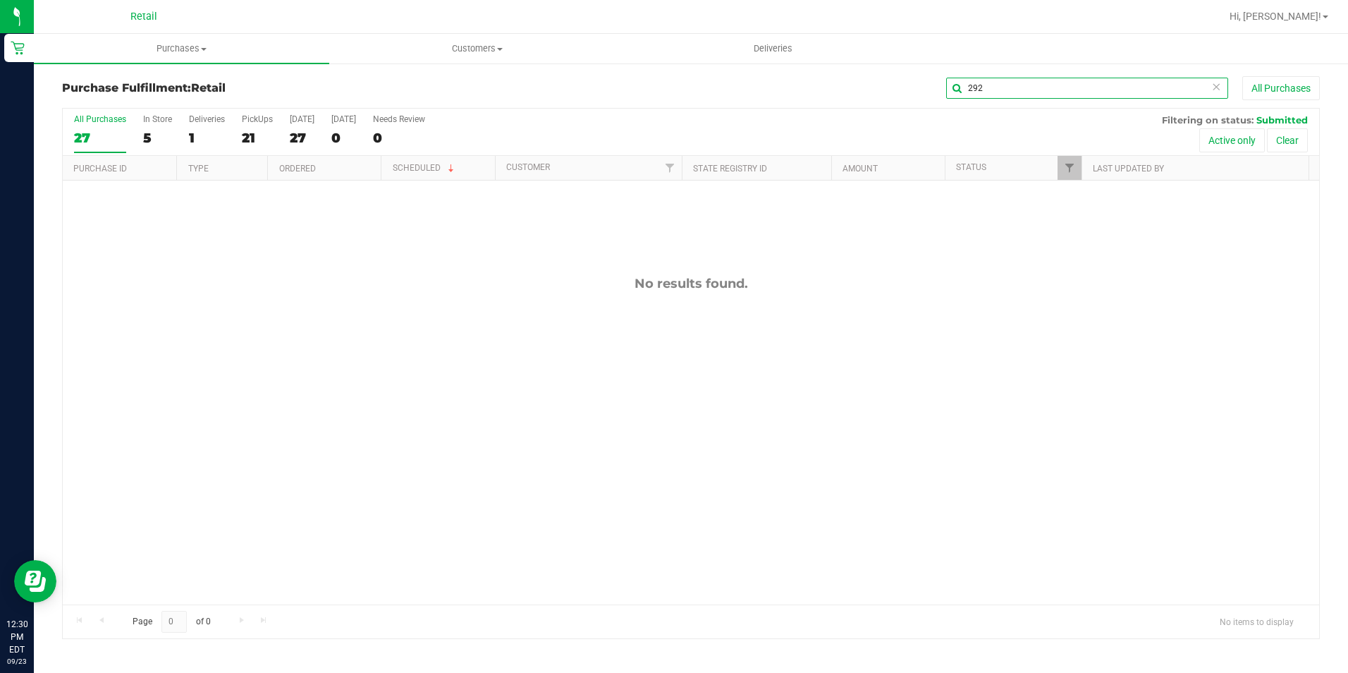
drag, startPoint x: 987, startPoint y: 91, endPoint x: 933, endPoint y: 101, distance: 54.5
click at [933, 101] on div "Purchase Fulfillment: Retail 292 All Purchases" at bounding box center [691, 91] width 1258 height 31
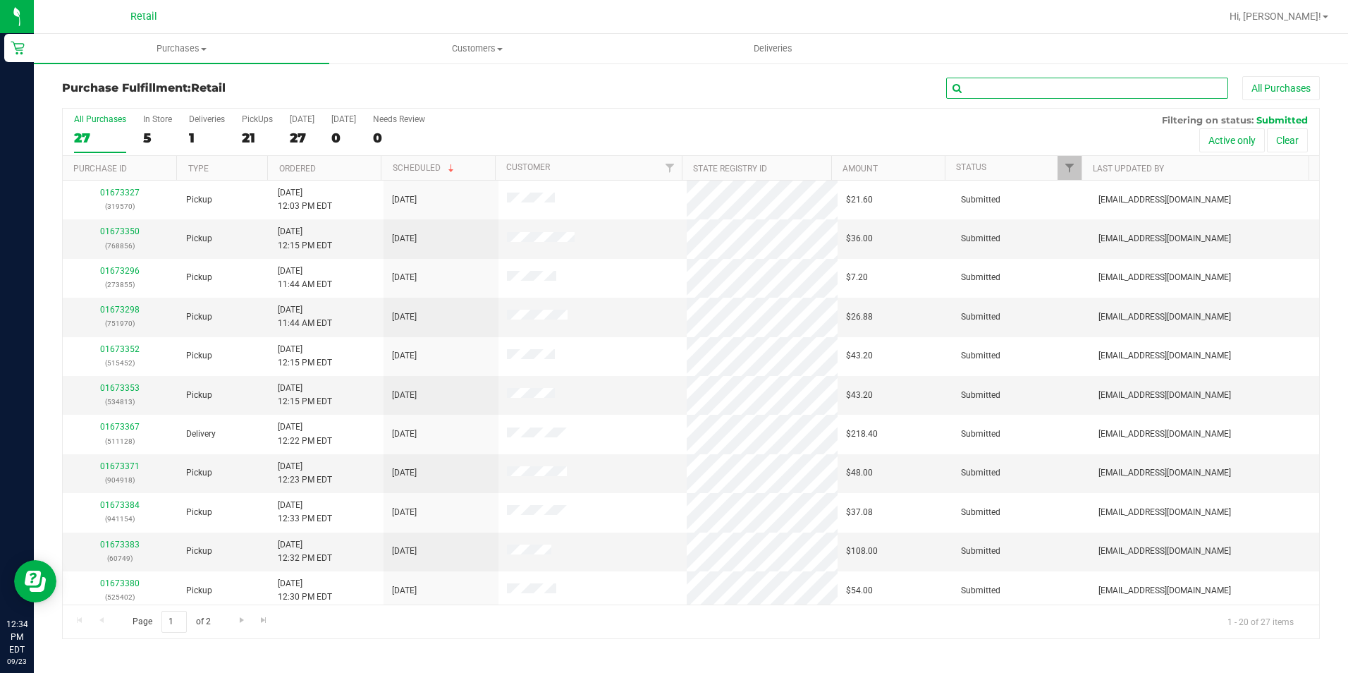
click at [1011, 83] on input "text" at bounding box center [1087, 88] width 282 height 21
type input "856"
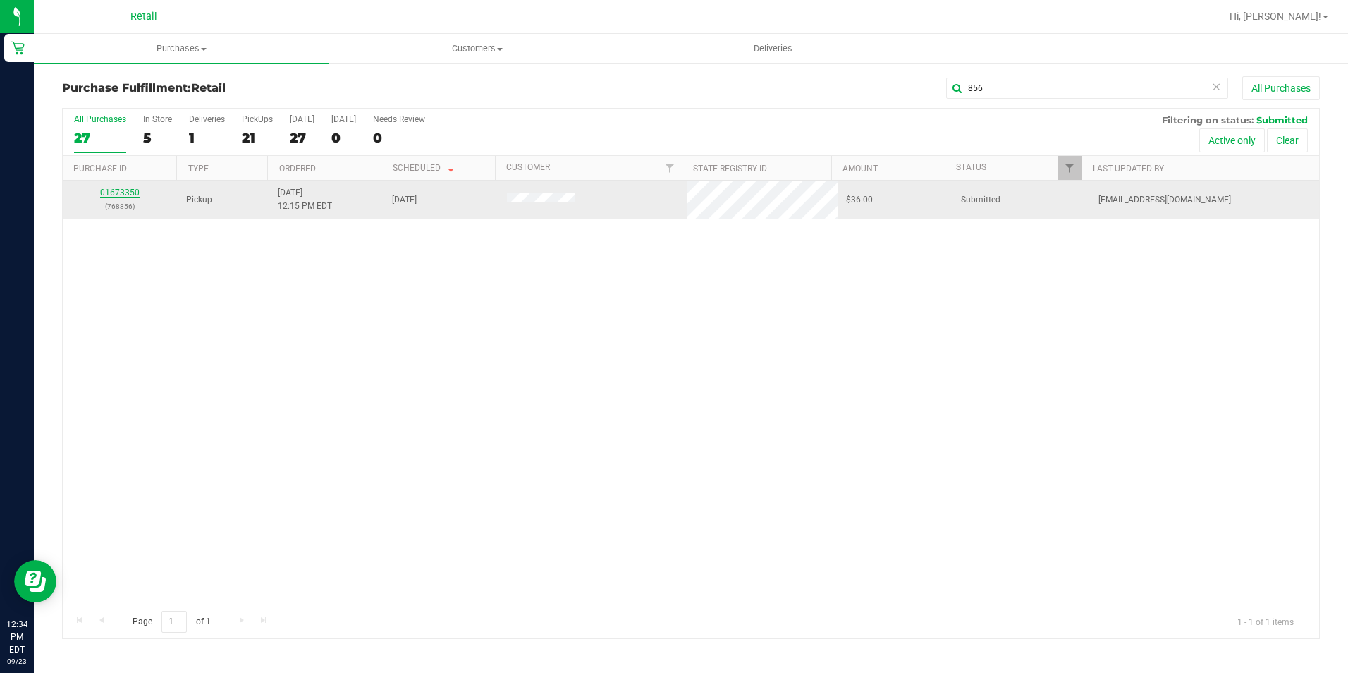
click at [130, 194] on link "01673350" at bounding box center [119, 193] width 39 height 10
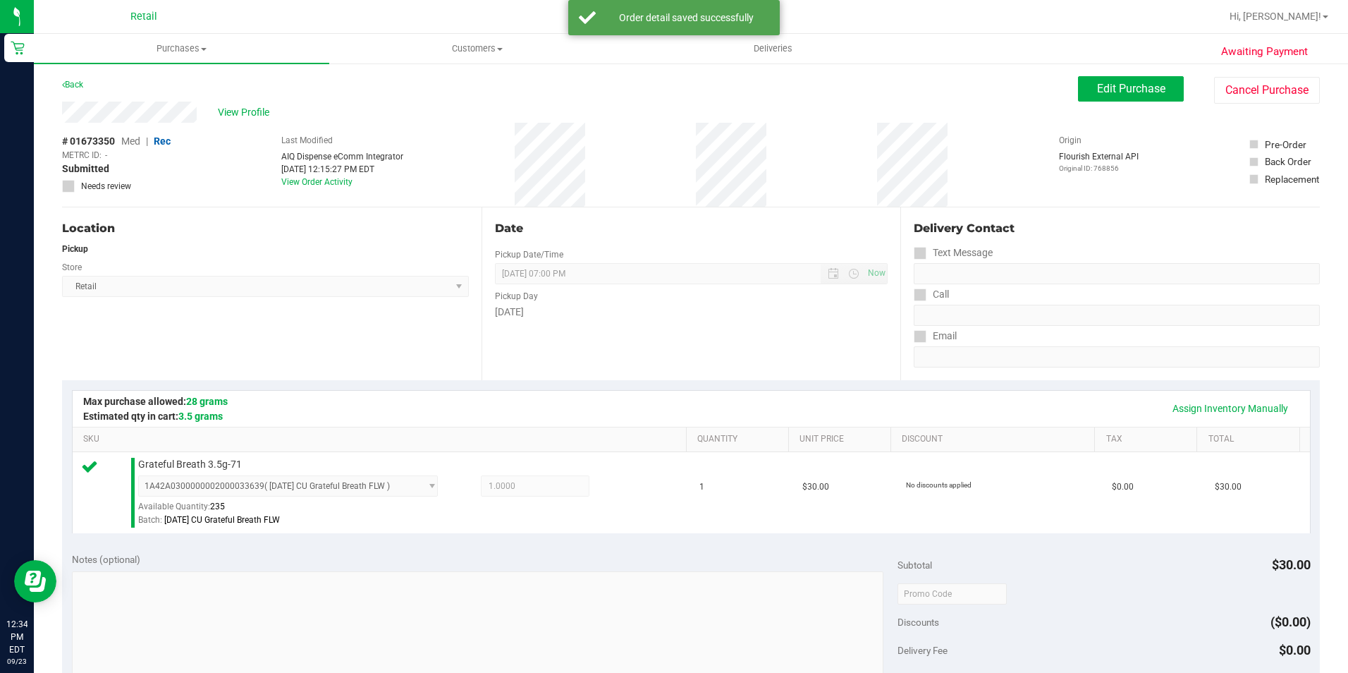
scroll to position [353, 0]
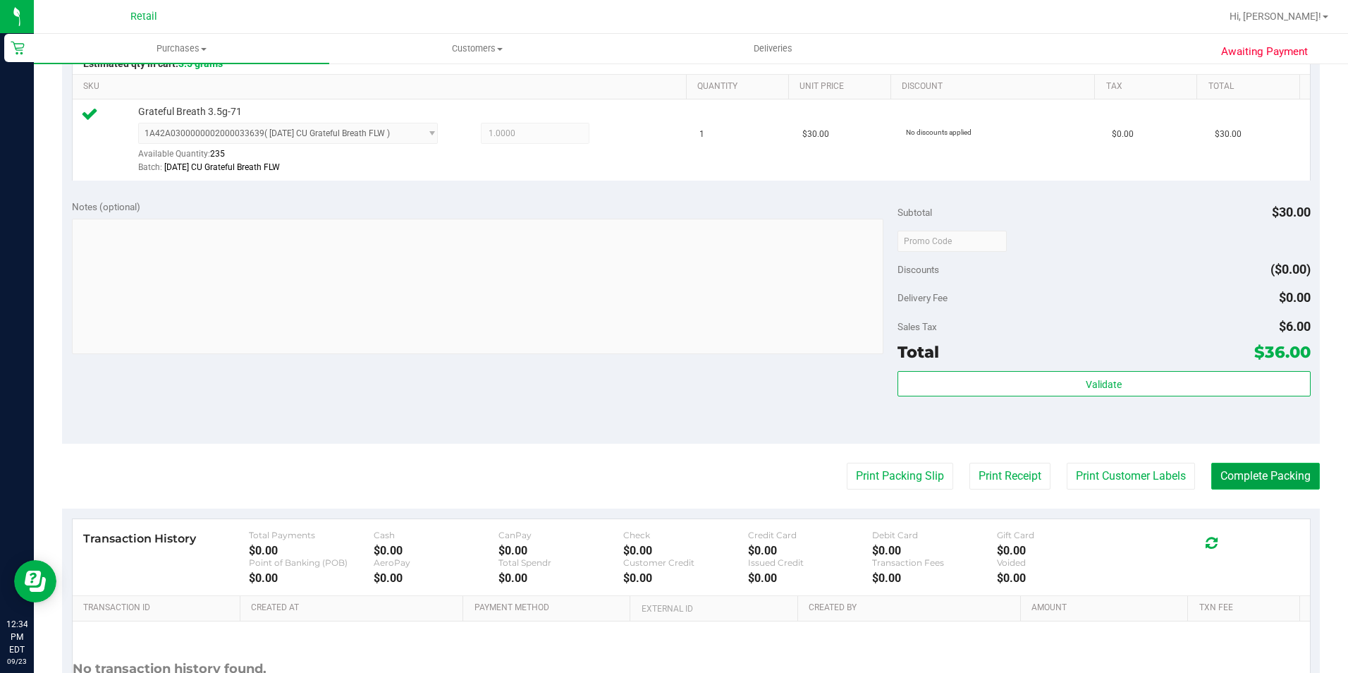
click at [1224, 475] on button "Complete Packing" at bounding box center [1266, 476] width 109 height 27
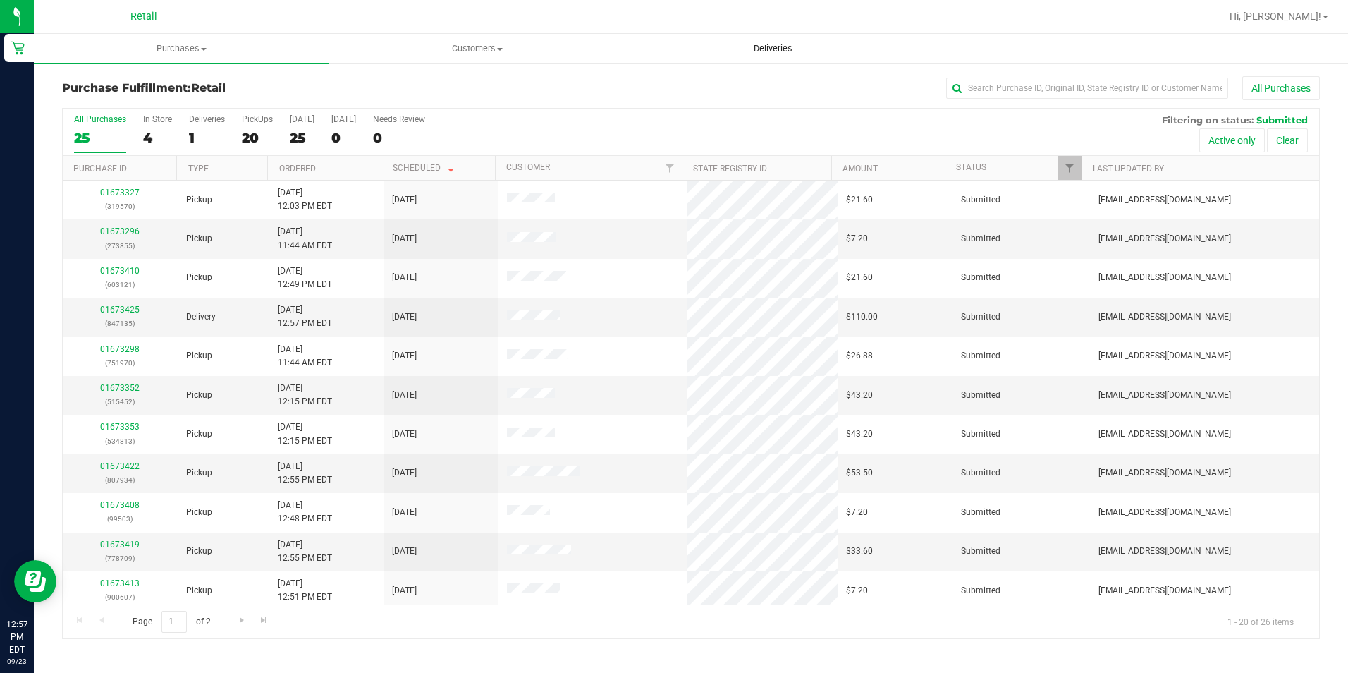
click at [757, 49] on span "Deliveries" at bounding box center [773, 48] width 77 height 13
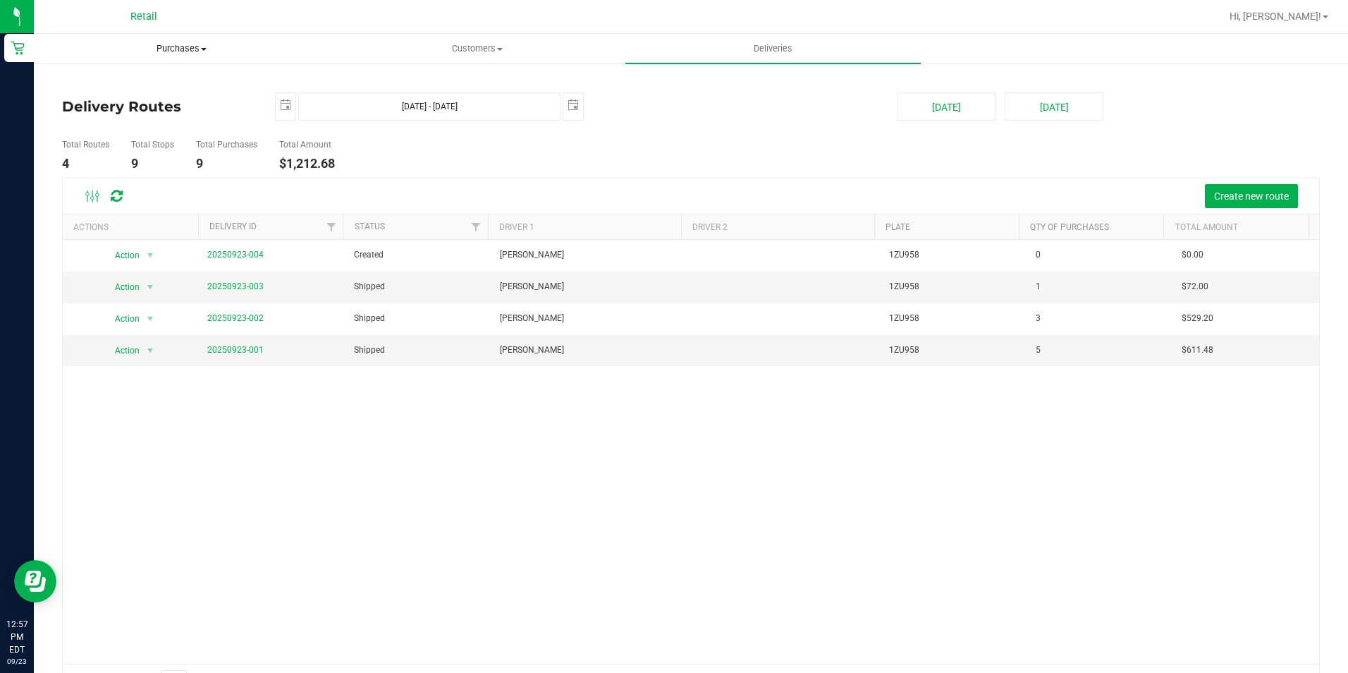
click at [171, 56] on uib-tab-heading "Purchases Summary of purchases Fulfillment All purchases" at bounding box center [182, 49] width 294 height 28
click at [150, 104] on li "Fulfillment" at bounding box center [181, 102] width 295 height 17
